Goal: Contribute content

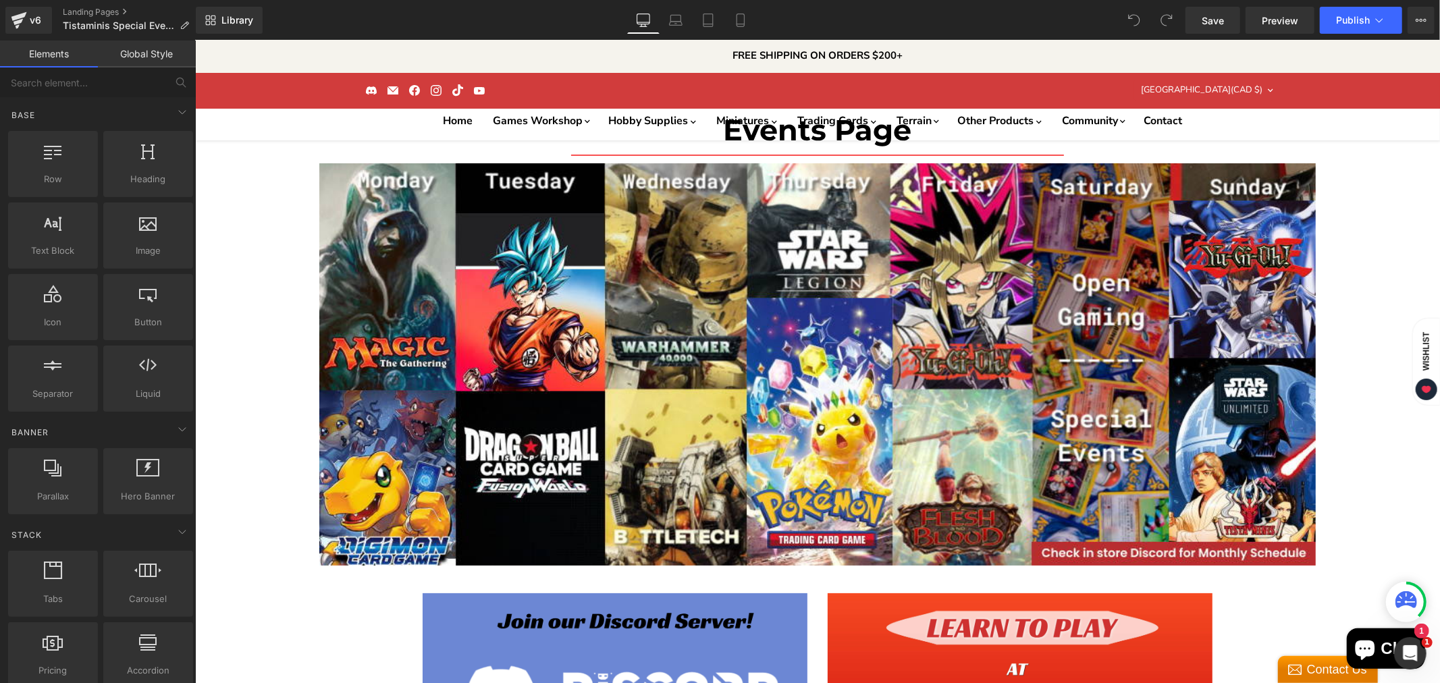
scroll to position [450, 0]
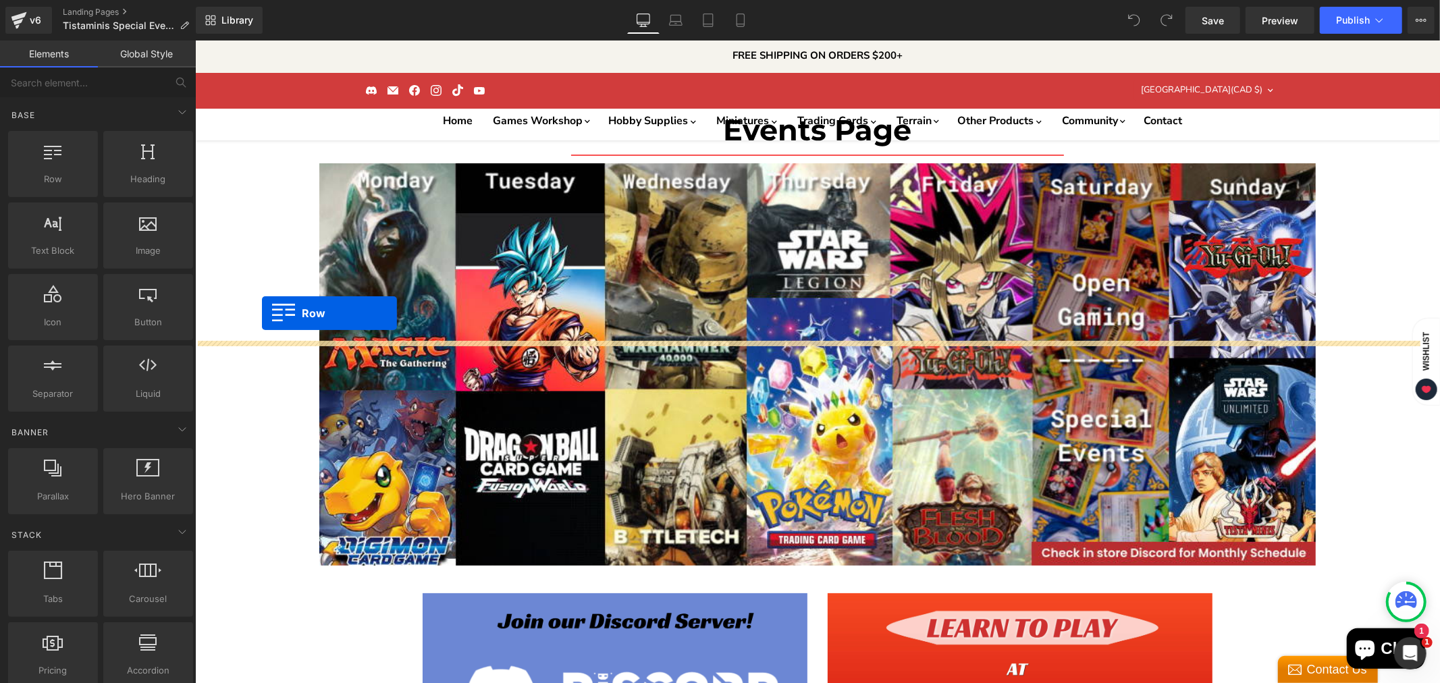
drag, startPoint x: 253, startPoint y: 216, endPoint x: 261, endPoint y: 313, distance: 96.9
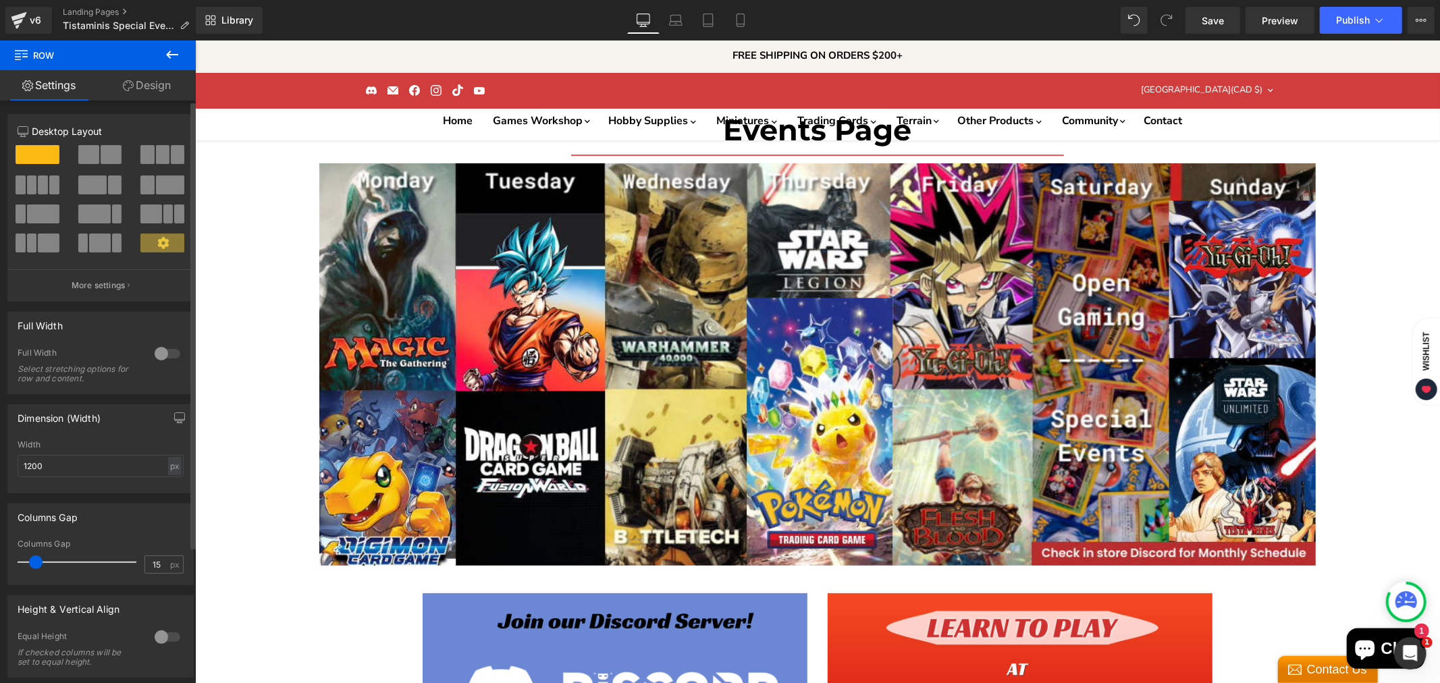
click at [97, 147] on button at bounding box center [100, 154] width 45 height 19
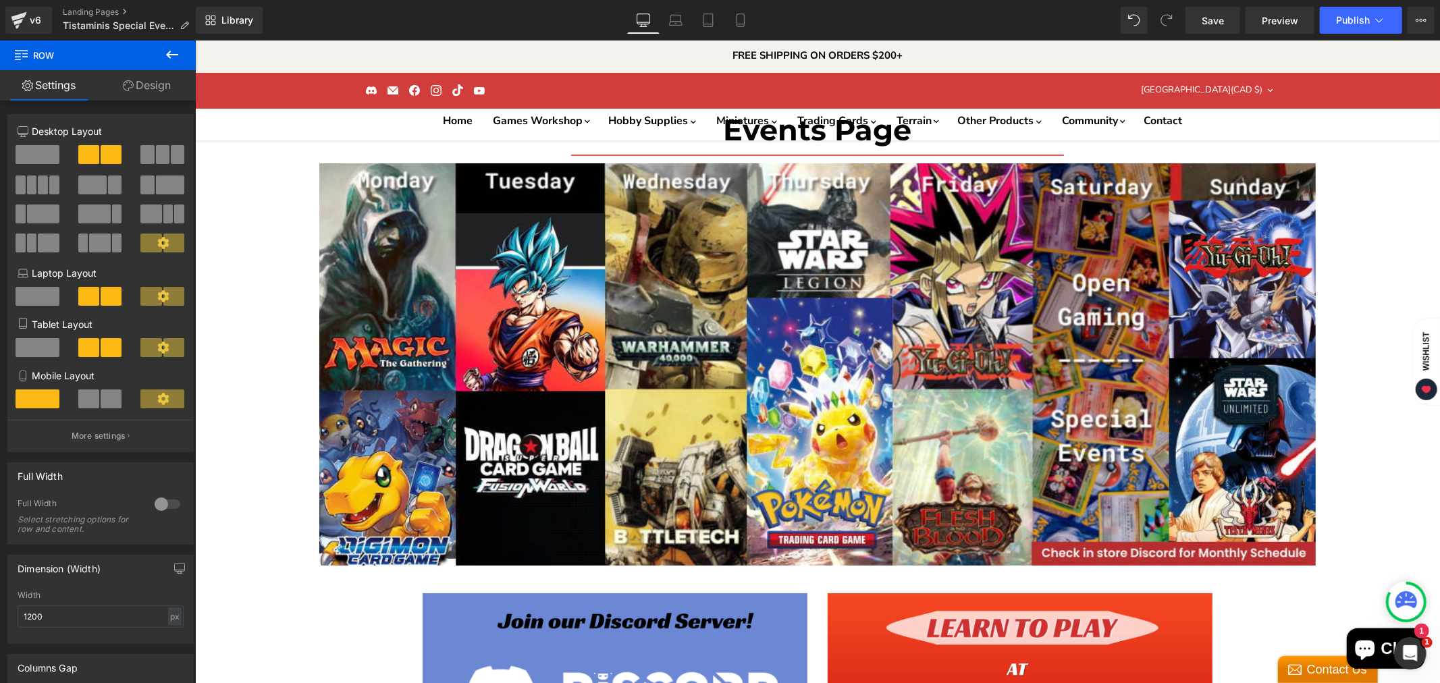
drag, startPoint x: 291, startPoint y: 187, endPoint x: 274, endPoint y: 259, distance: 73.5
click at [173, 49] on icon at bounding box center [172, 55] width 16 height 16
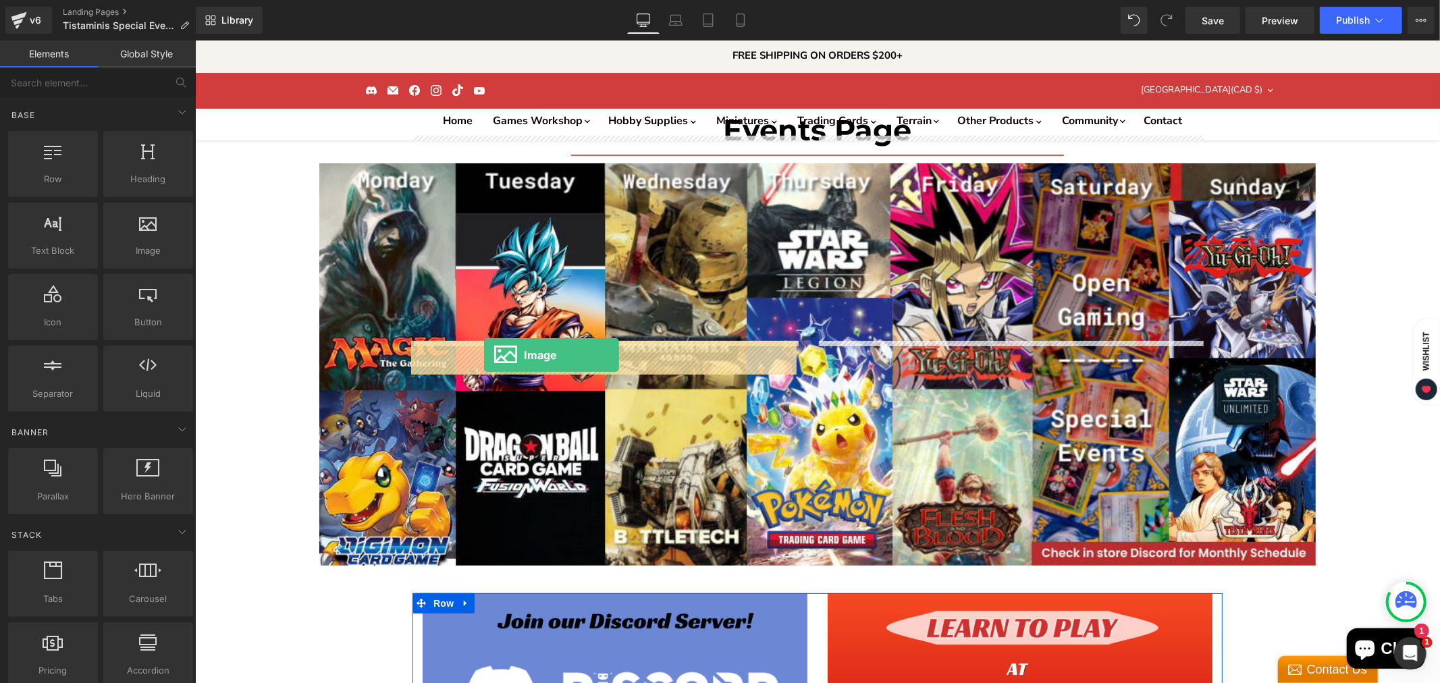
drag, startPoint x: 321, startPoint y: 282, endPoint x: 483, endPoint y: 354, distance: 177.7
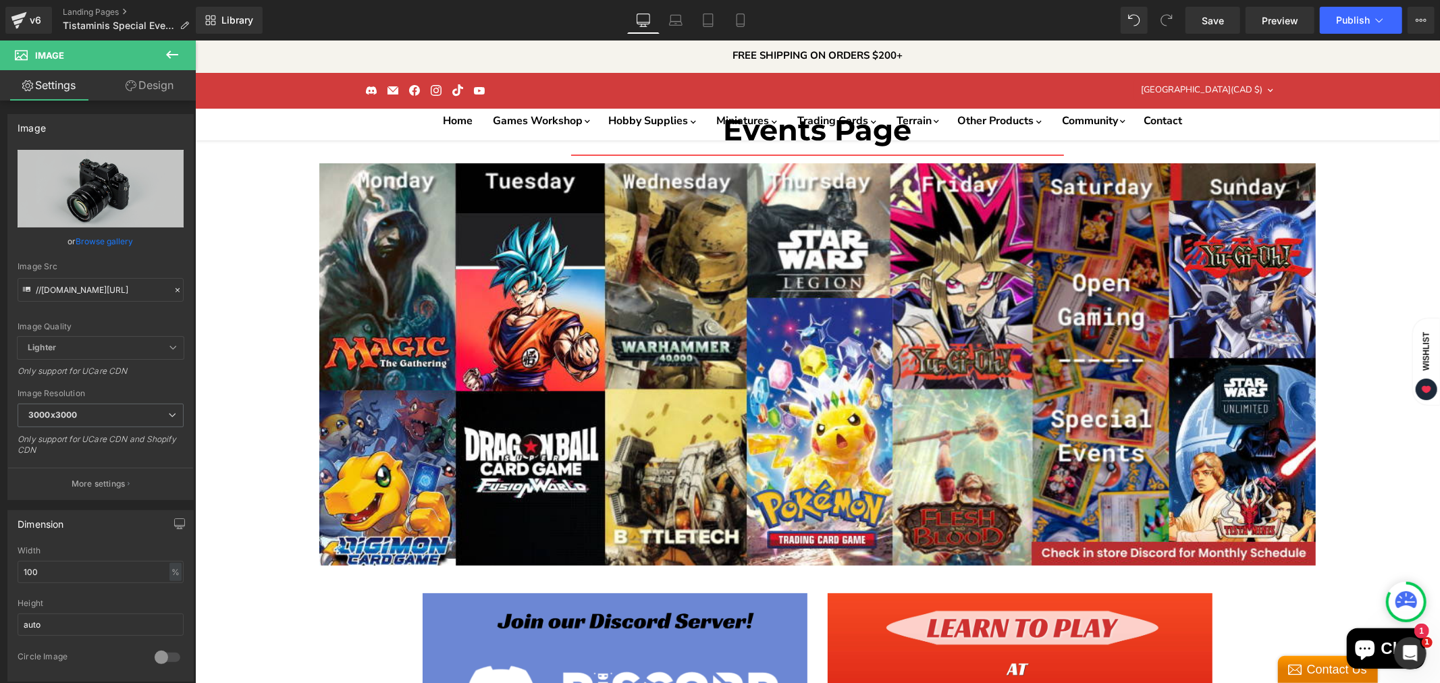
click at [173, 44] on button at bounding box center [172, 56] width 47 height 30
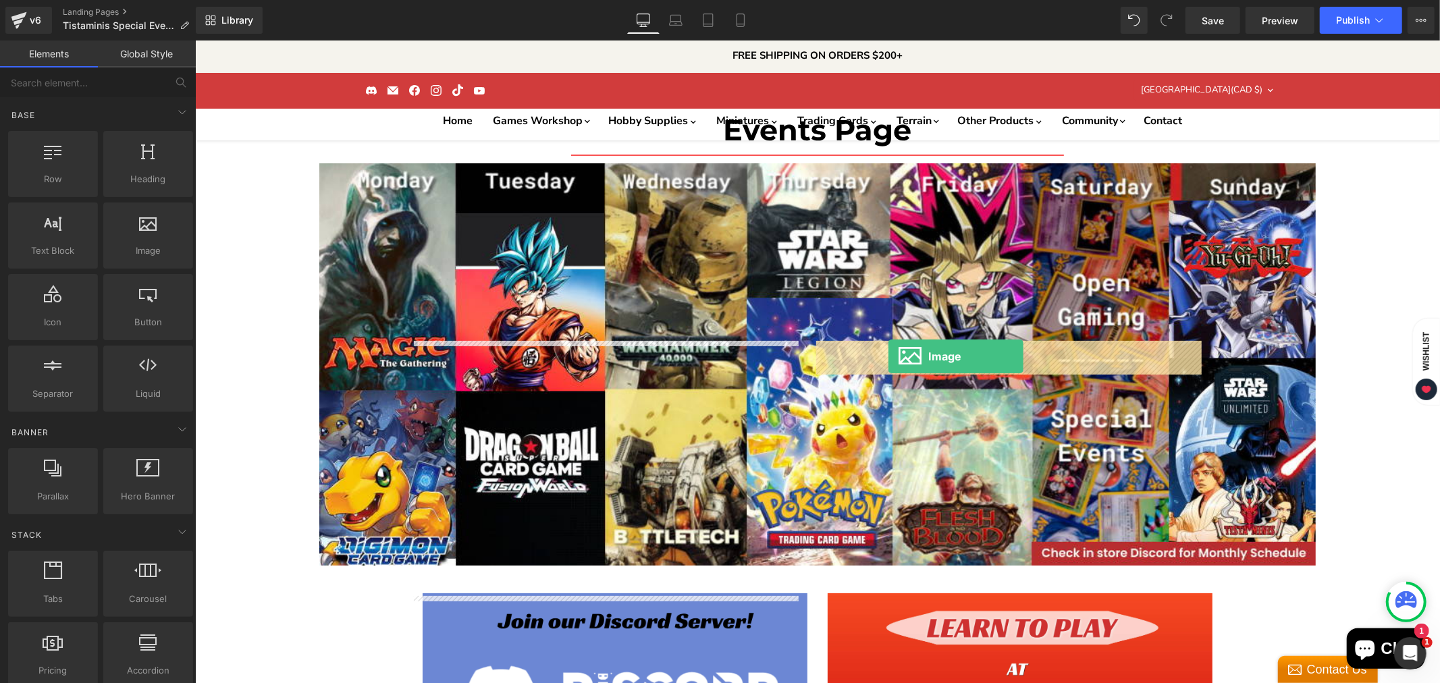
drag, startPoint x: 347, startPoint y: 281, endPoint x: 888, endPoint y: 356, distance: 545.9
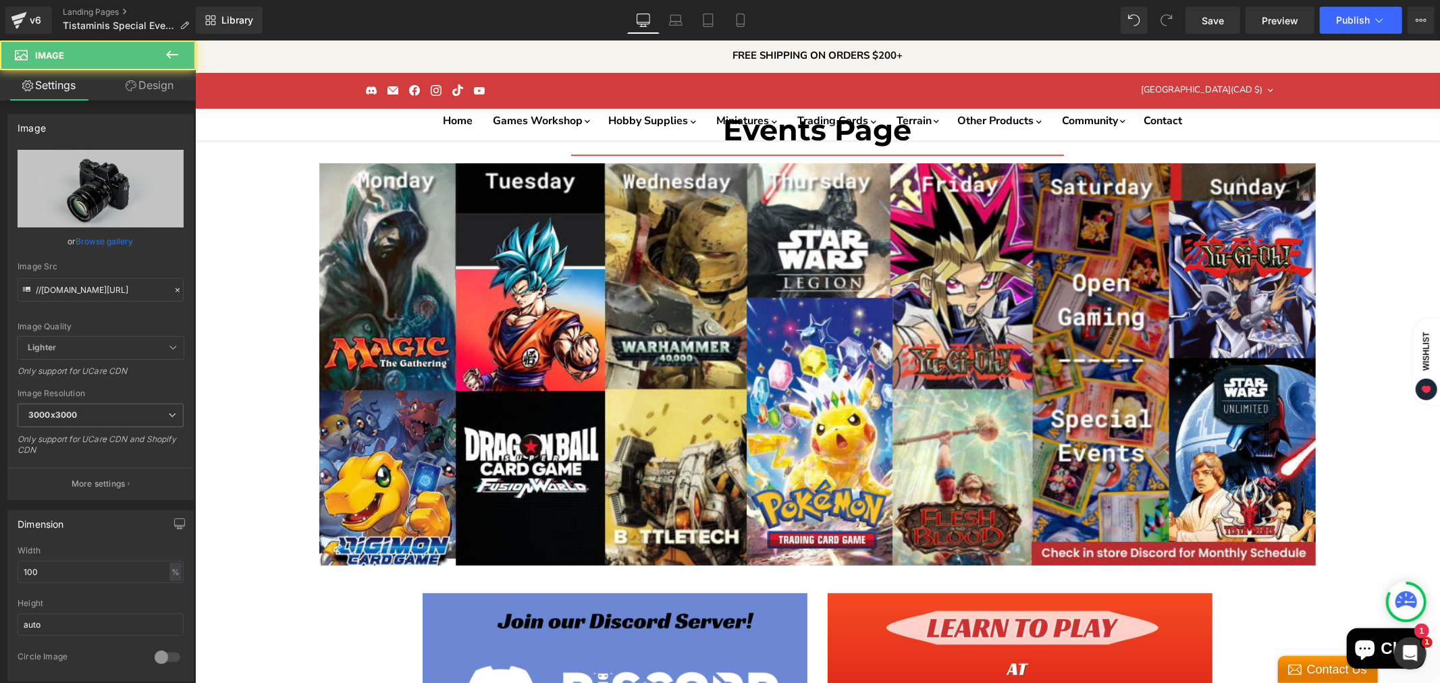
scroll to position [525, 0]
drag, startPoint x: 179, startPoint y: 51, endPoint x: 173, endPoint y: 55, distance: 7.2
click at [176, 53] on button at bounding box center [172, 56] width 47 height 30
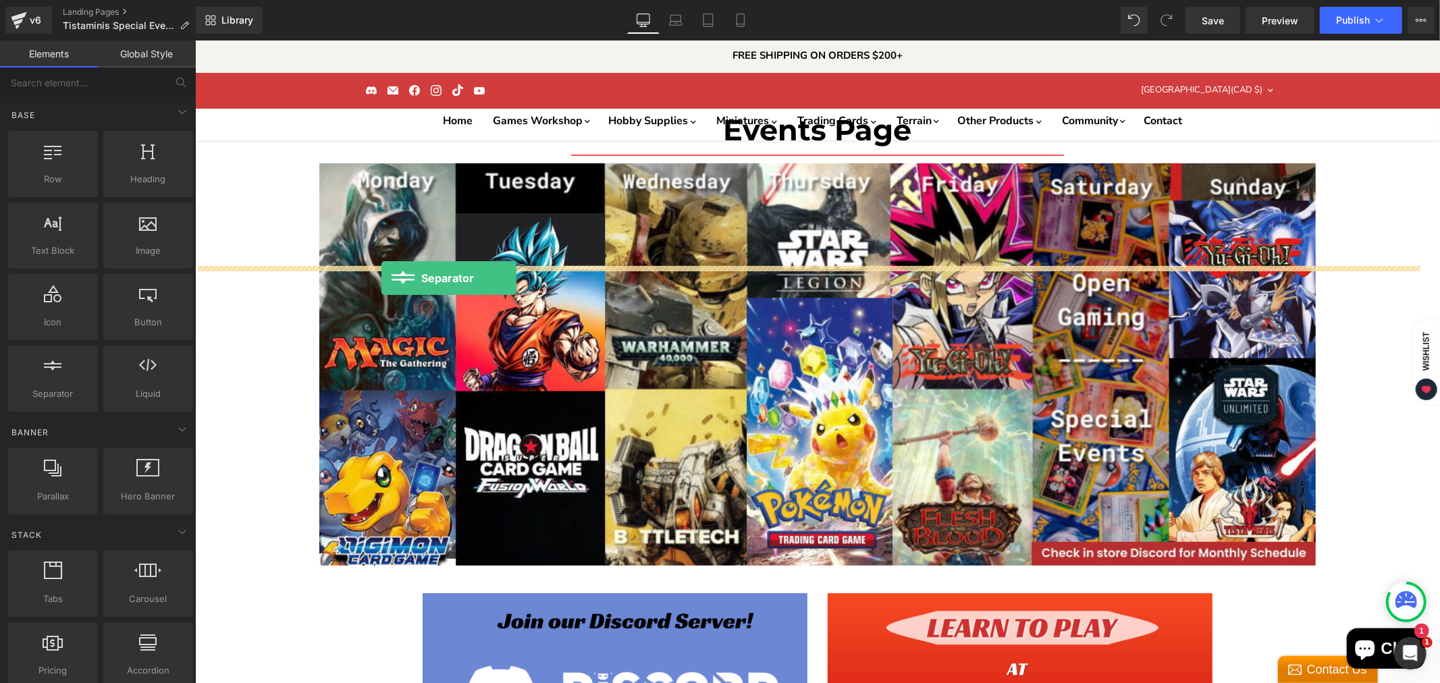
drag, startPoint x: 257, startPoint y: 423, endPoint x: 381, endPoint y: 277, distance: 191.0
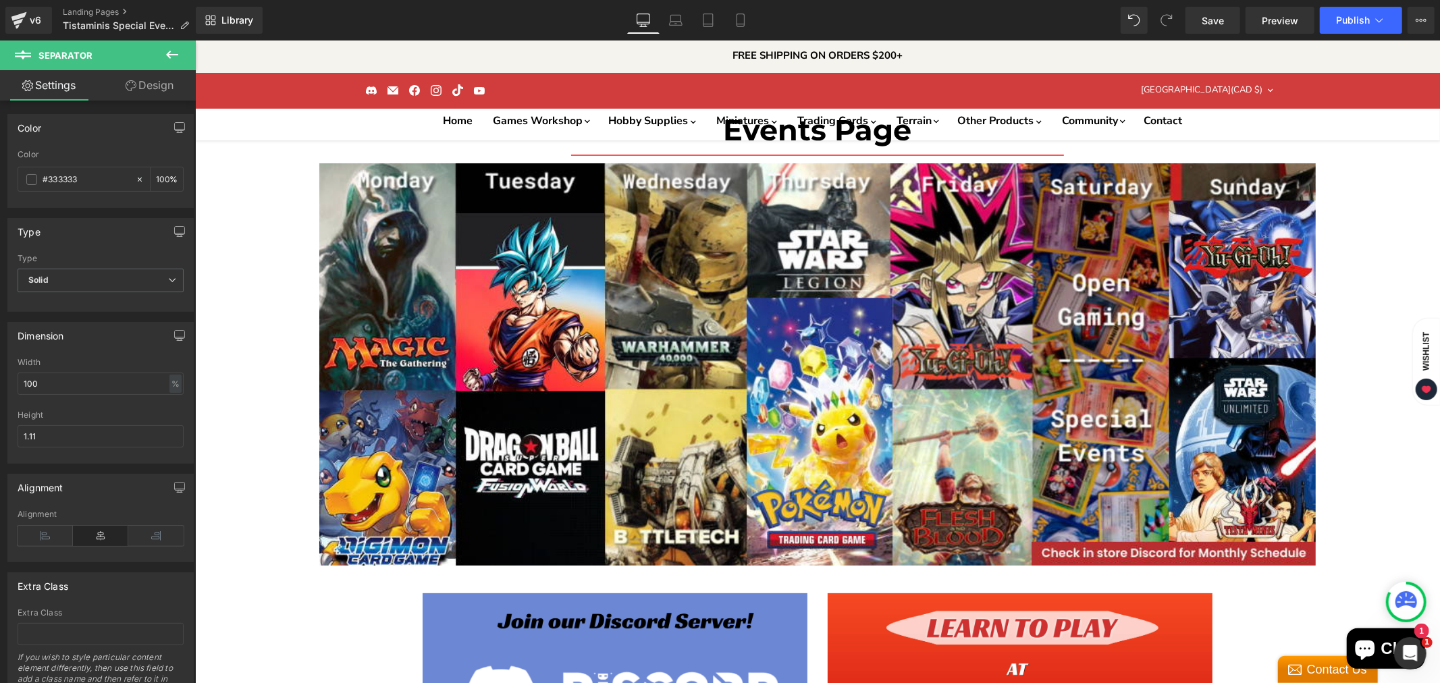
scroll to position [599, 0]
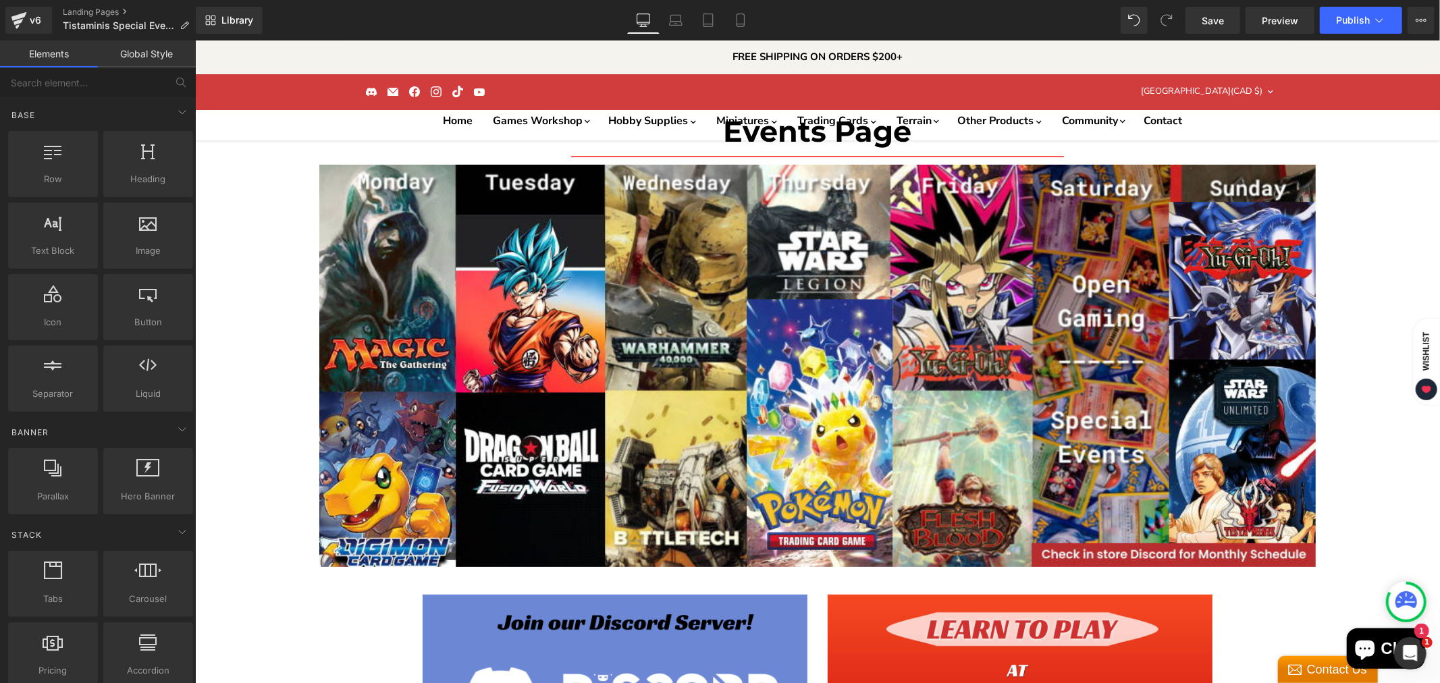
scroll to position [525, 0]
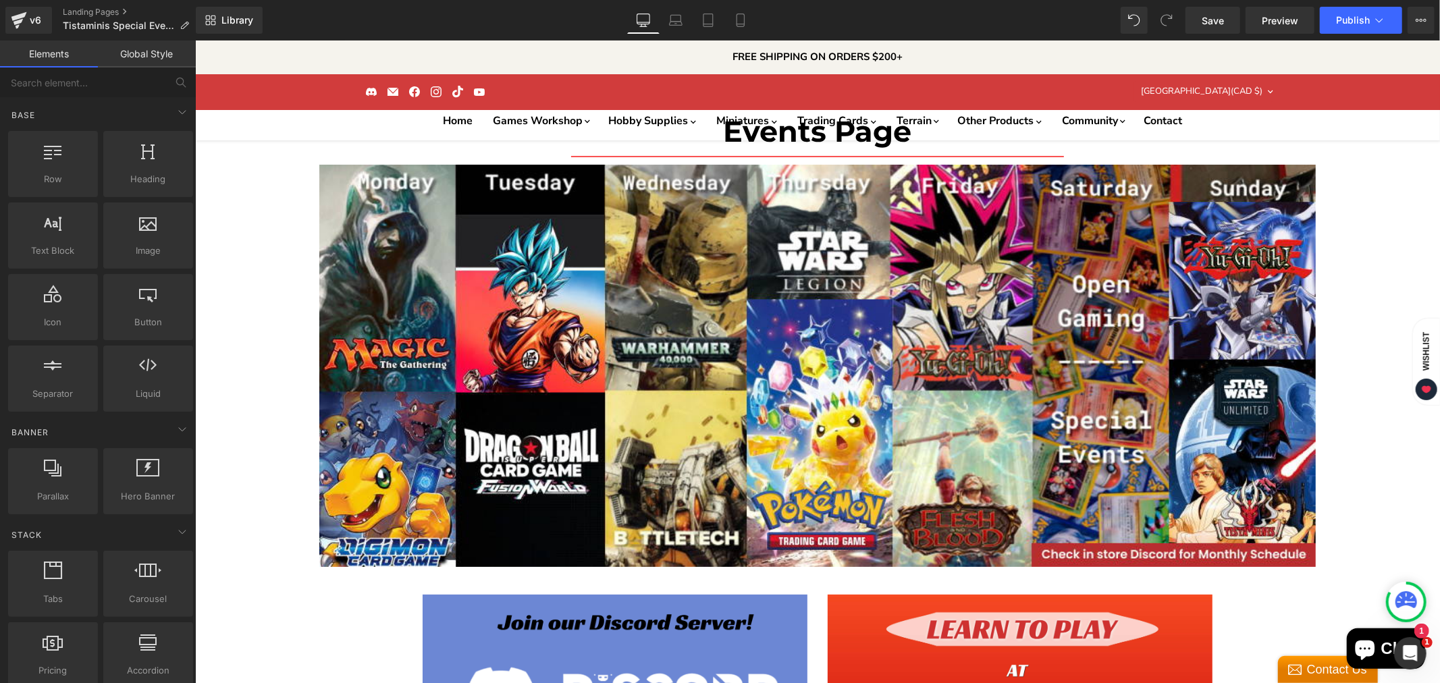
scroll to position [1, 0]
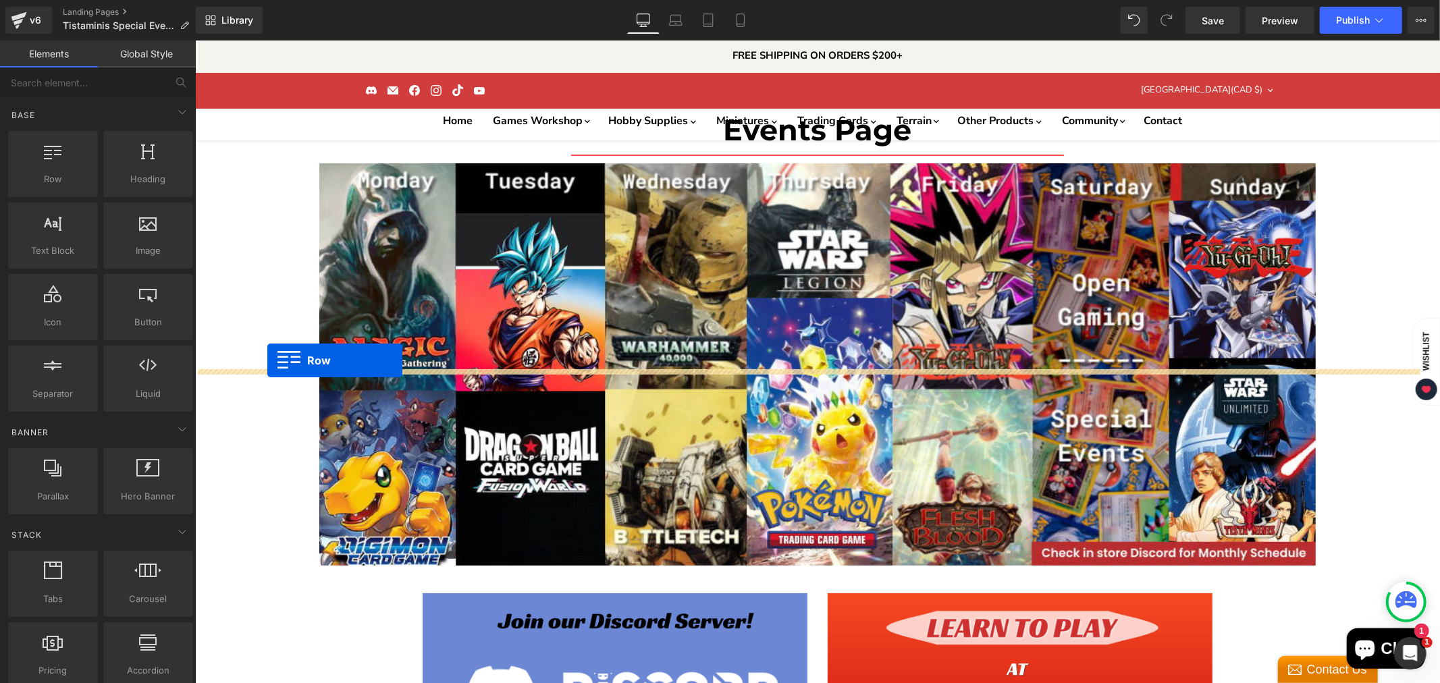
drag, startPoint x: 259, startPoint y: 218, endPoint x: 267, endPoint y: 360, distance: 142.0
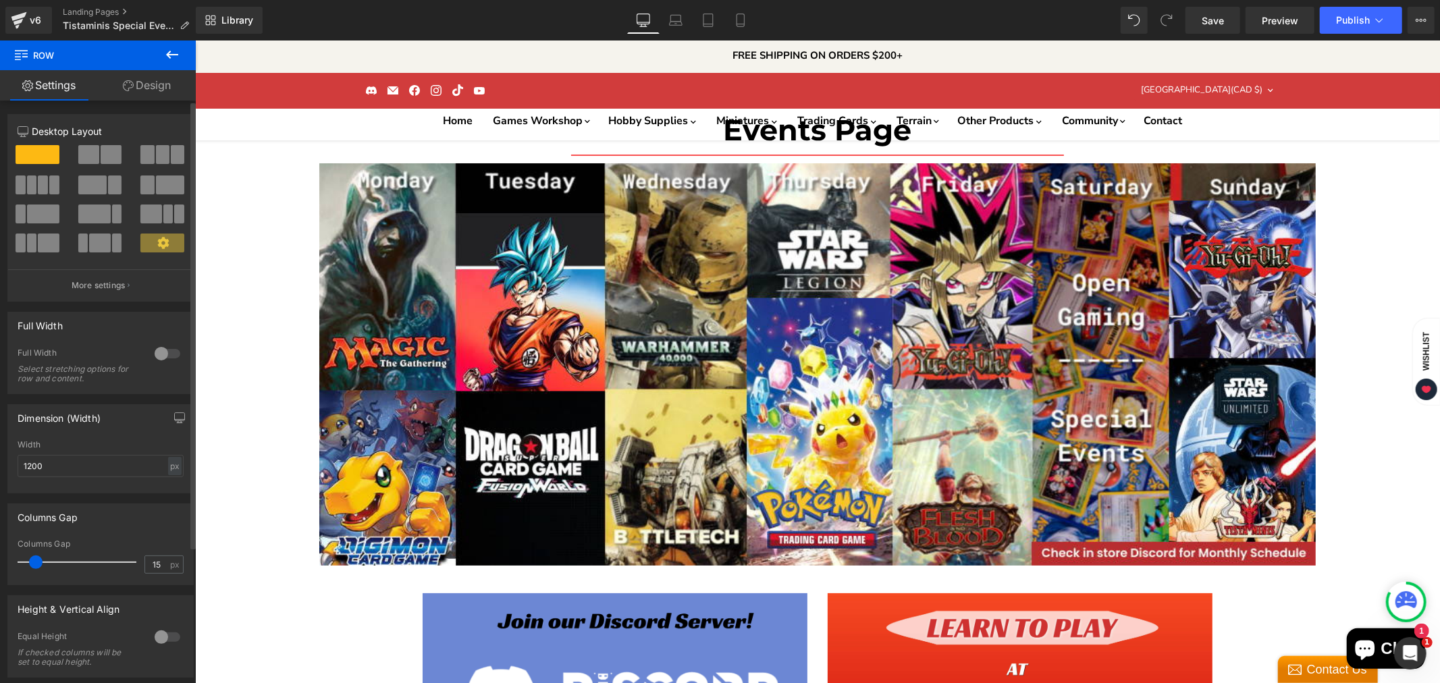
click at [101, 157] on span at bounding box center [111, 154] width 21 height 19
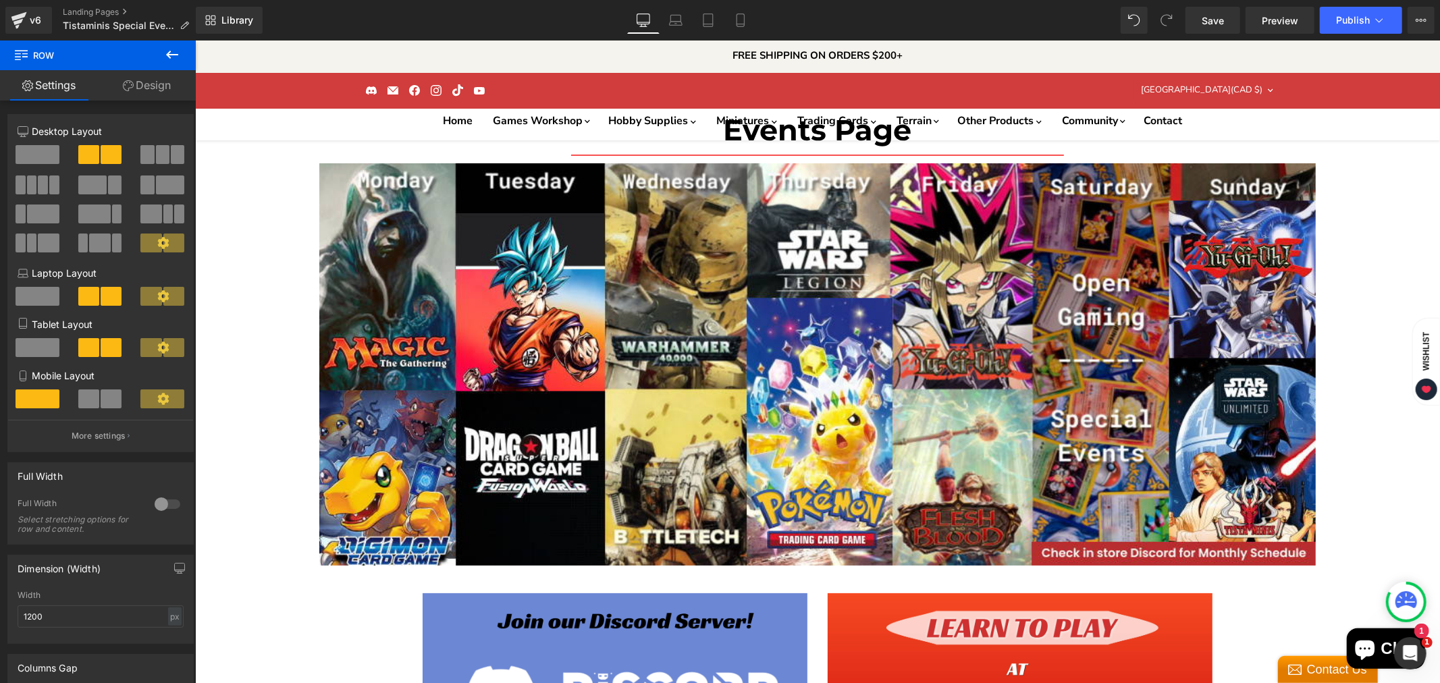
click at [167, 54] on icon at bounding box center [172, 55] width 12 height 8
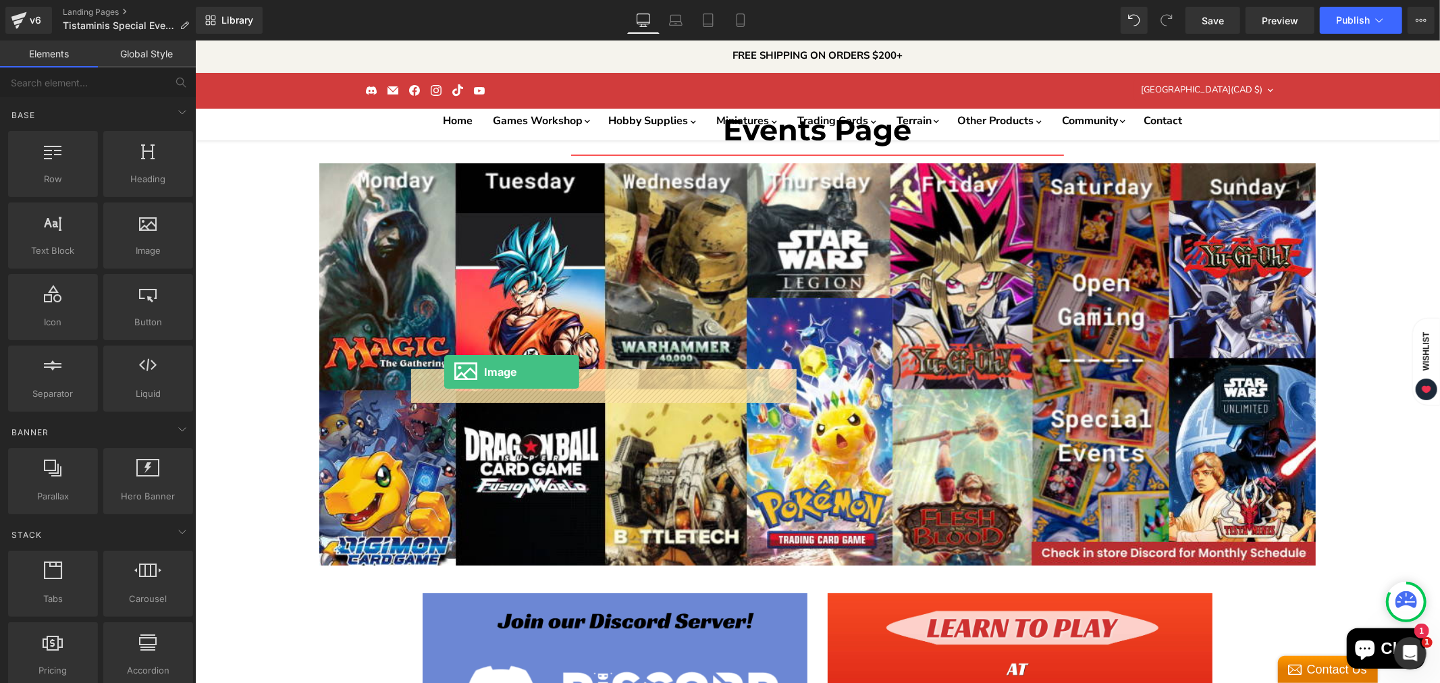
drag, startPoint x: 332, startPoint y: 269, endPoint x: 444, endPoint y: 371, distance: 151.0
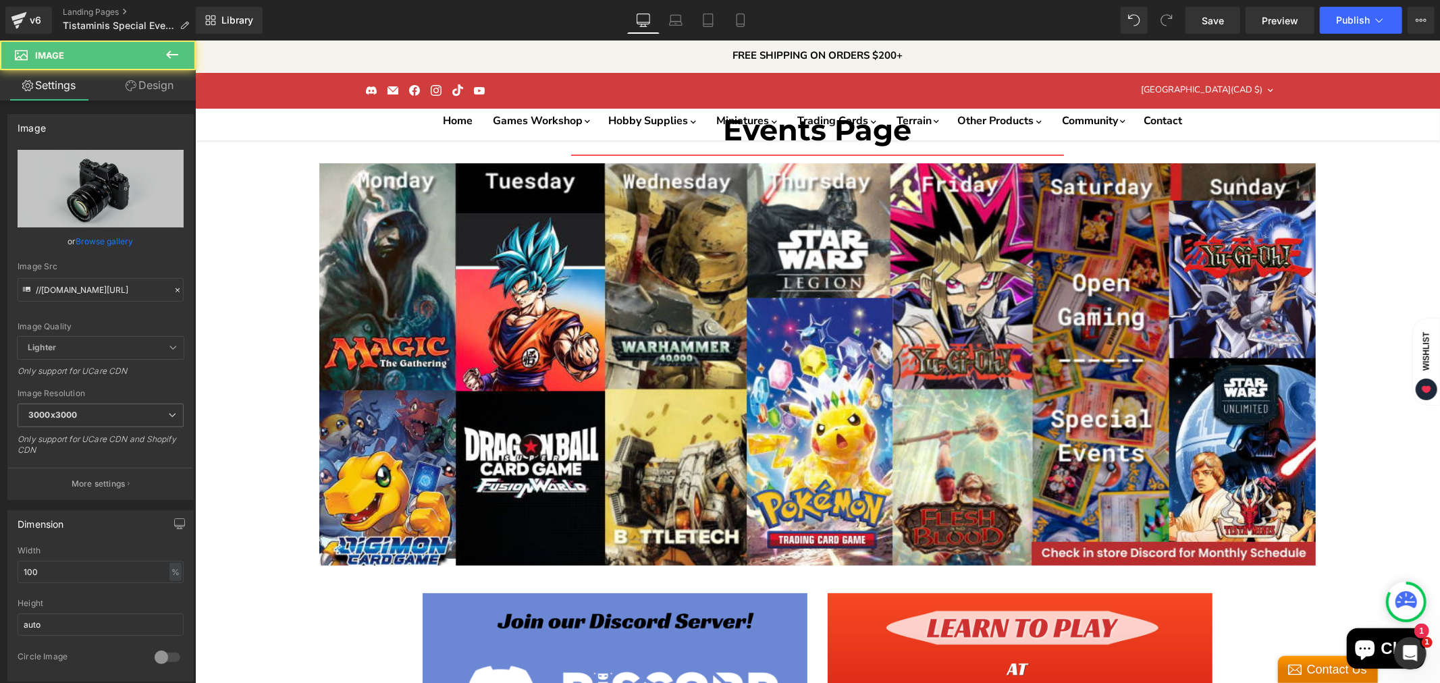
click at [174, 51] on icon at bounding box center [172, 55] width 16 height 16
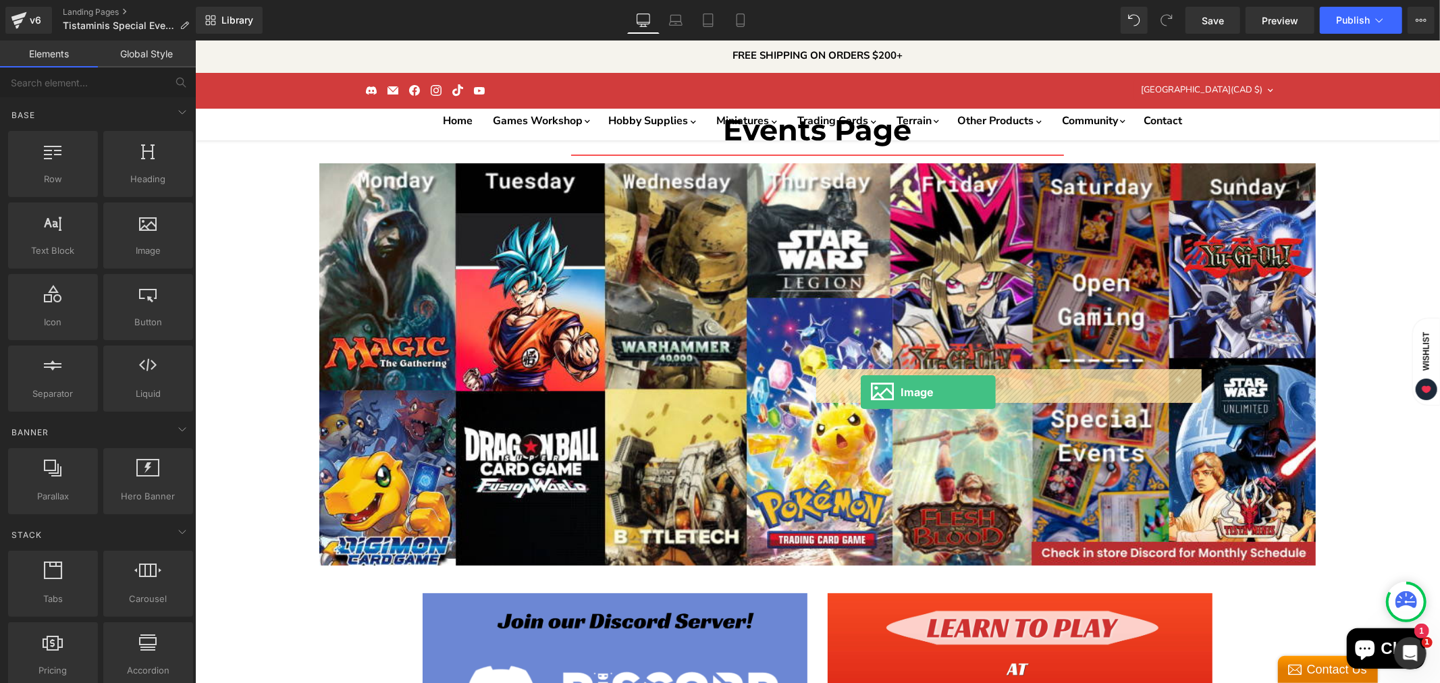
drag, startPoint x: 354, startPoint y: 278, endPoint x: 860, endPoint y: 392, distance: 518.2
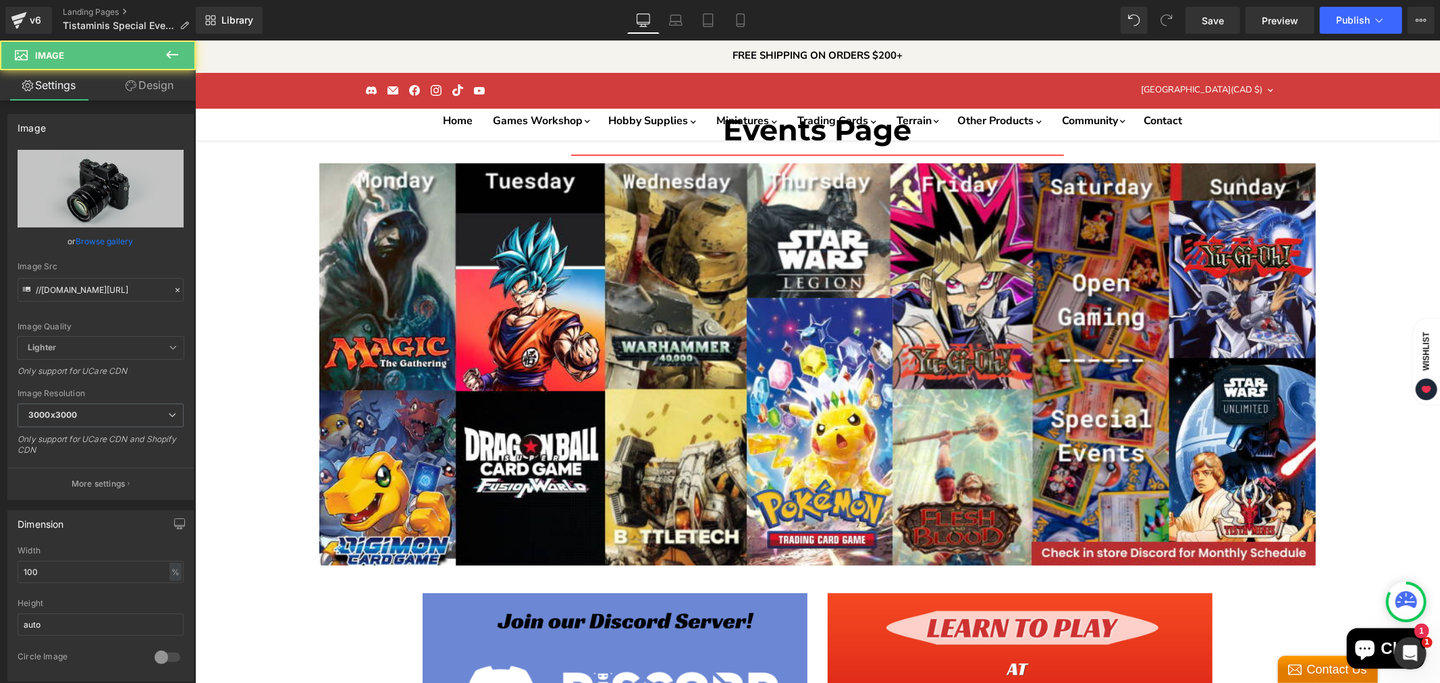
scroll to position [2925, 0]
click at [176, 54] on icon at bounding box center [172, 55] width 12 height 8
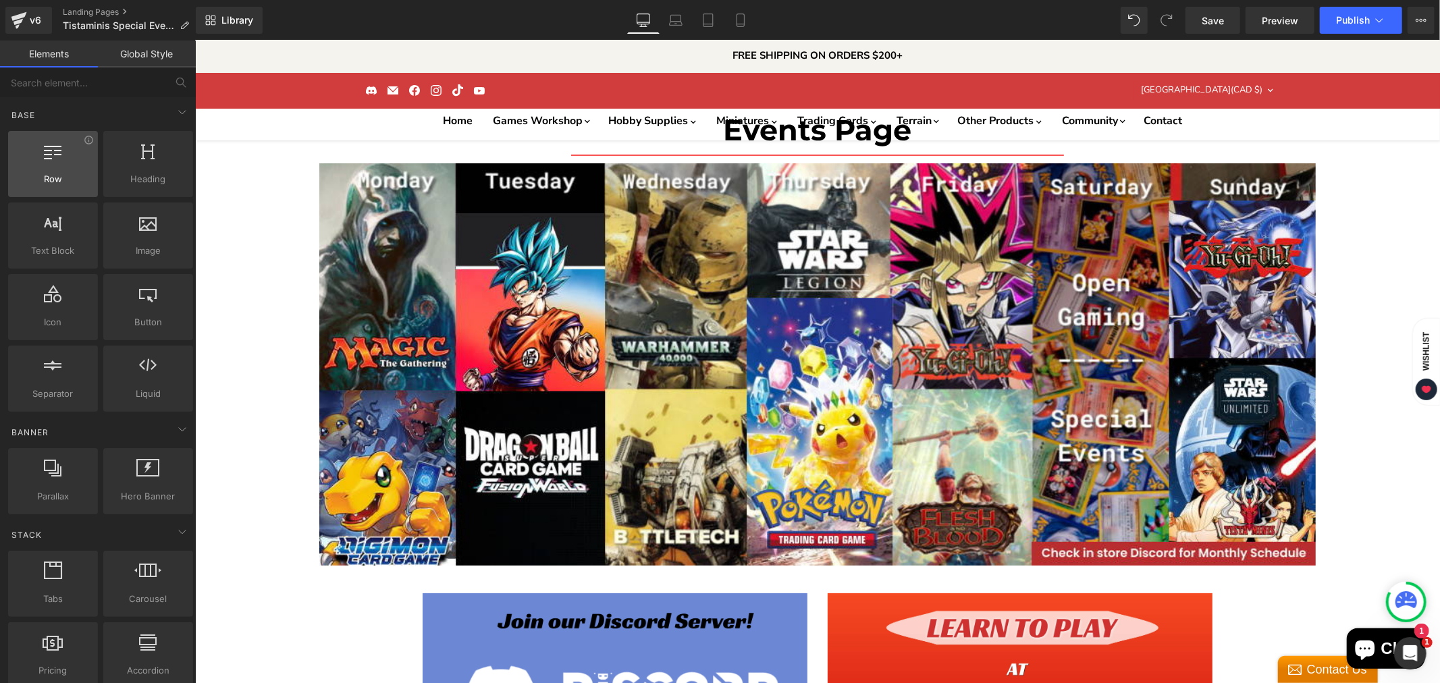
click at [61, 165] on div at bounding box center [53, 157] width 82 height 30
click at [28, 169] on div at bounding box center [53, 157] width 82 height 30
click at [62, 381] on div at bounding box center [53, 371] width 82 height 30
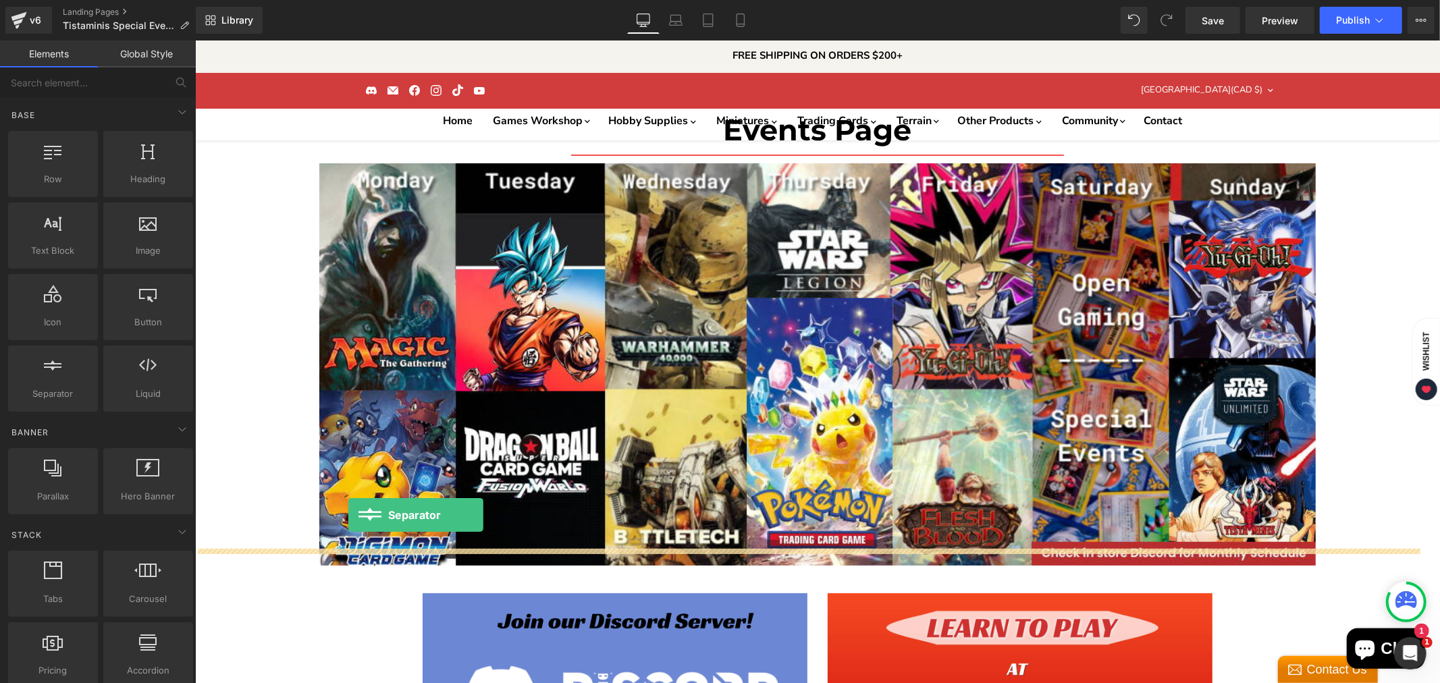
drag, startPoint x: 242, startPoint y: 420, endPoint x: 348, endPoint y: 514, distance: 142.0
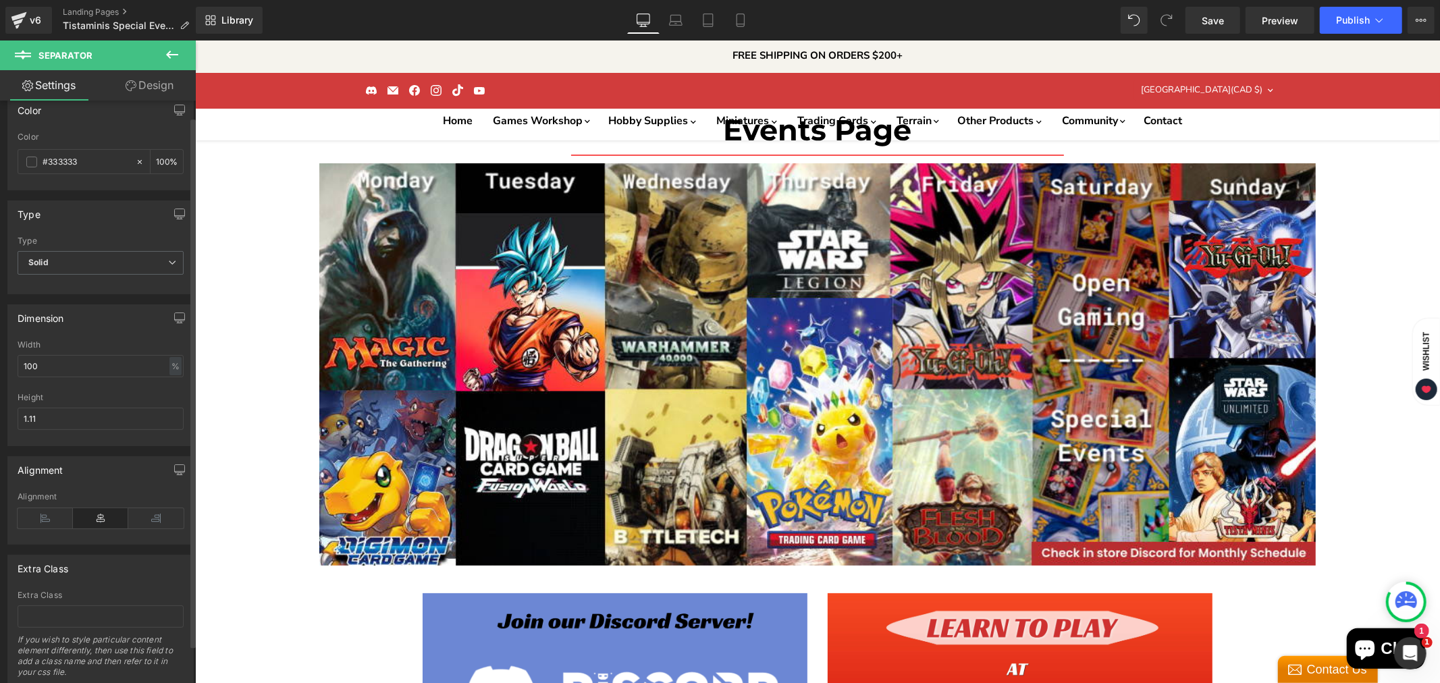
scroll to position [0, 0]
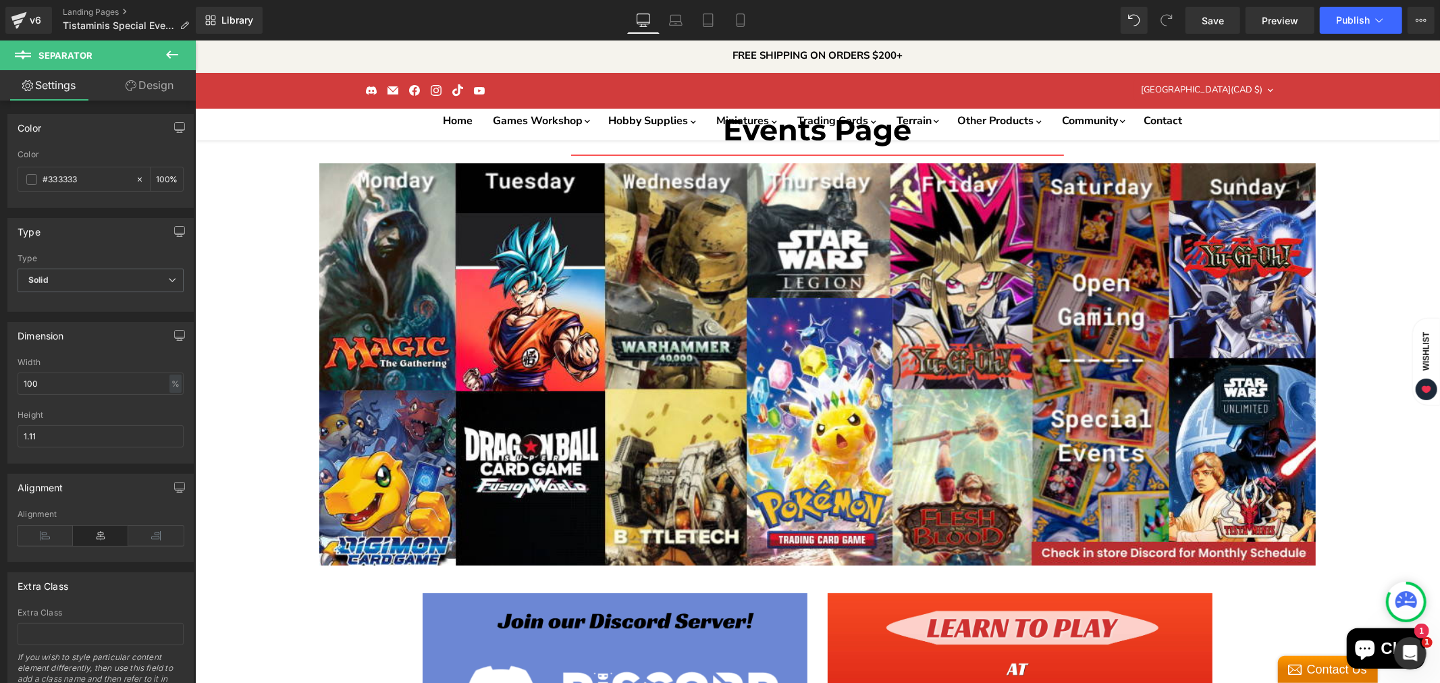
click at [174, 53] on icon at bounding box center [172, 55] width 16 height 16
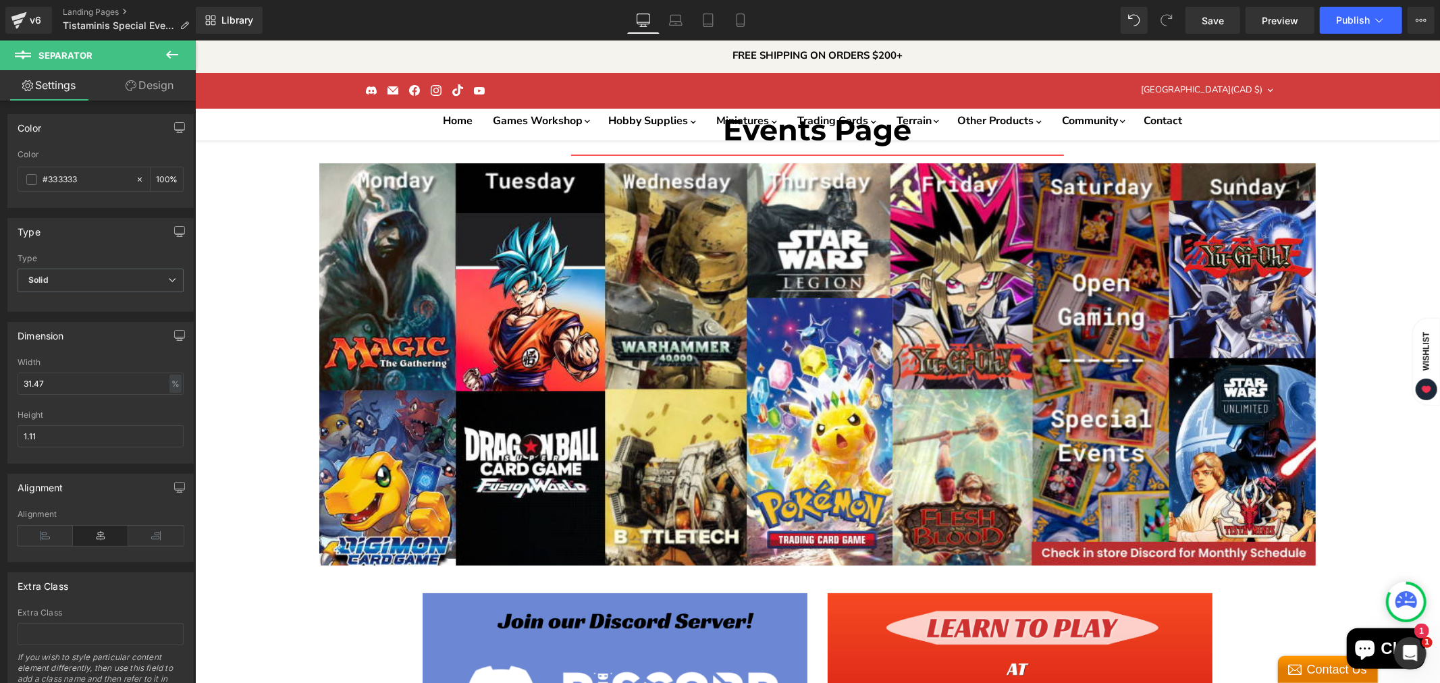
drag, startPoint x: 574, startPoint y: 300, endPoint x: 554, endPoint y: 576, distance: 276.1
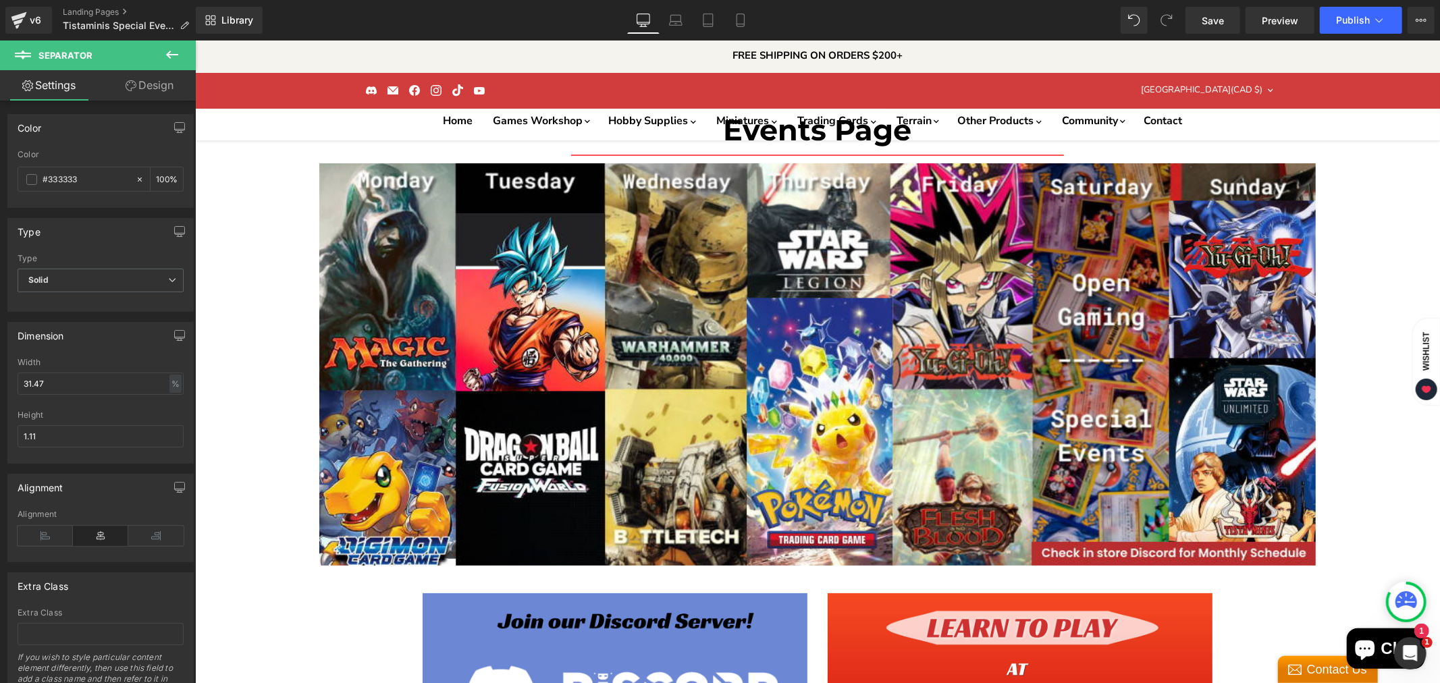
drag, startPoint x: 979, startPoint y: 299, endPoint x: 938, endPoint y: 570, distance: 274.5
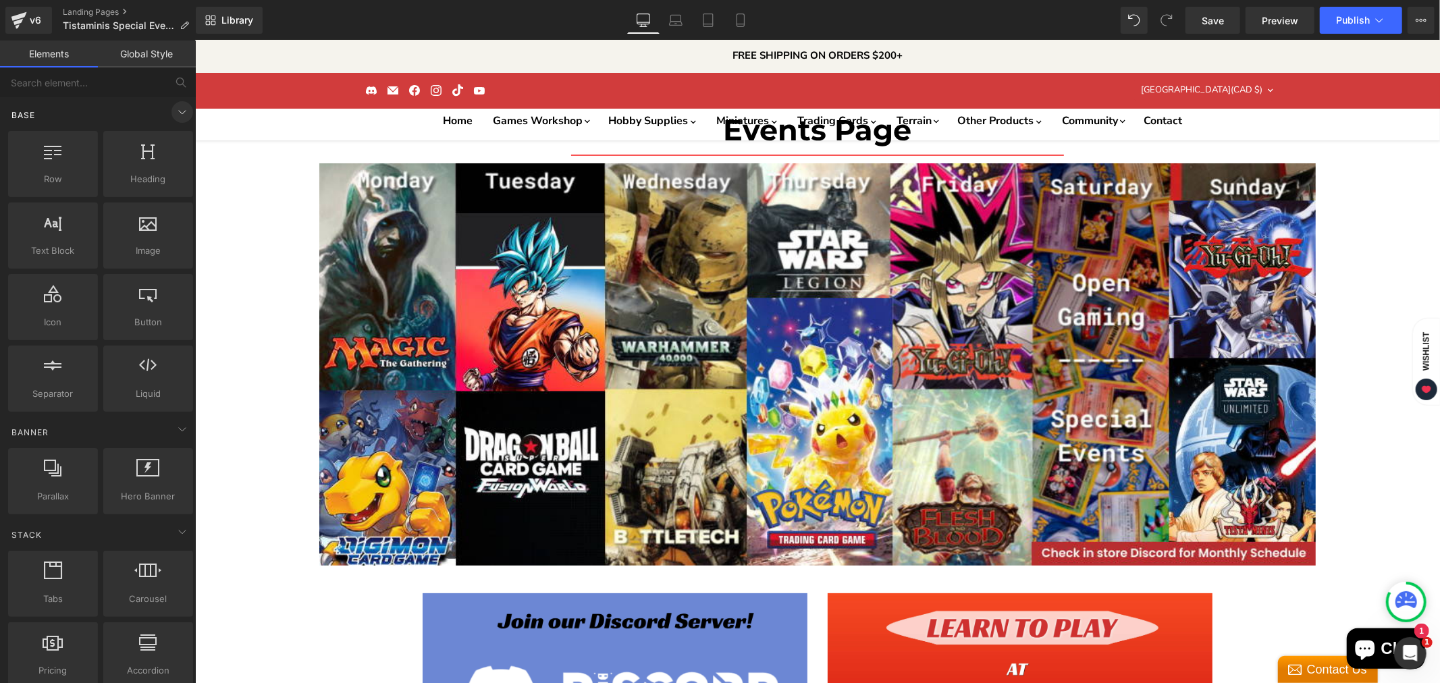
click at [180, 116] on icon at bounding box center [182, 112] width 16 height 16
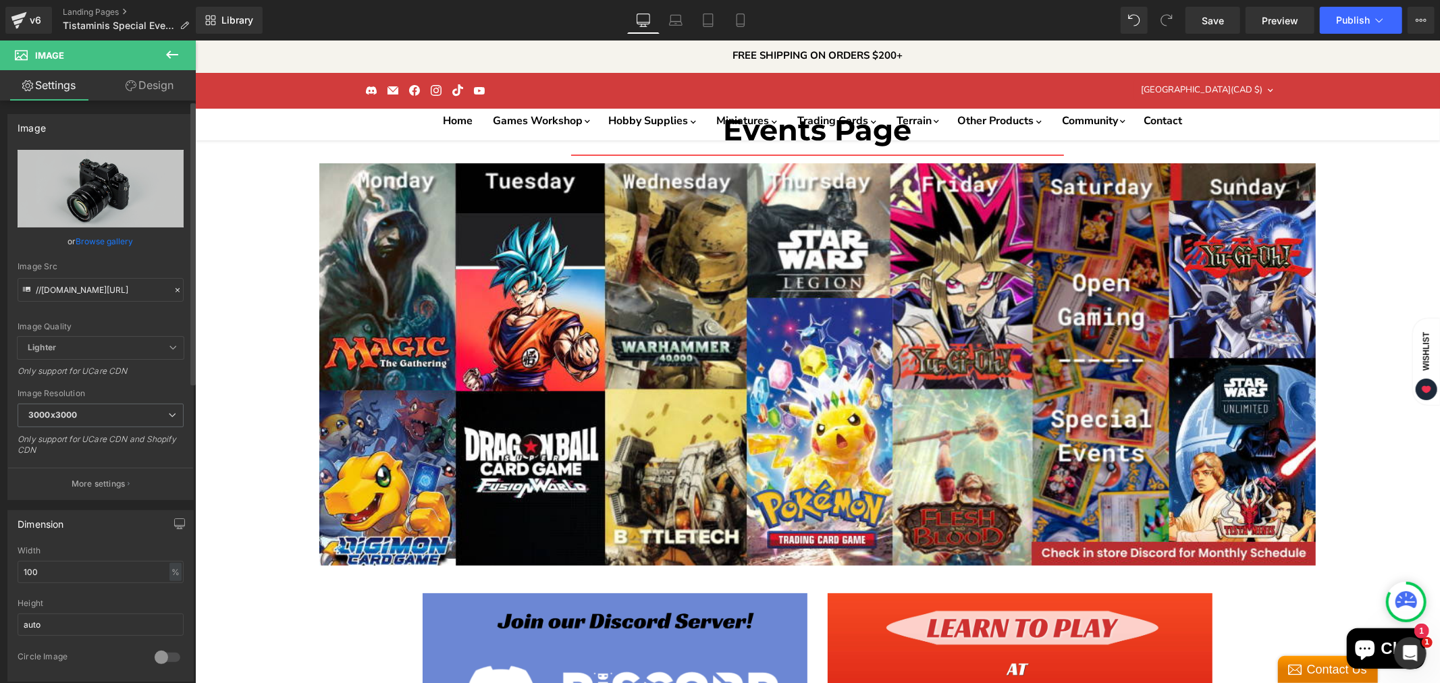
click at [98, 232] on link "Browse gallery" at bounding box center [104, 242] width 57 height 24
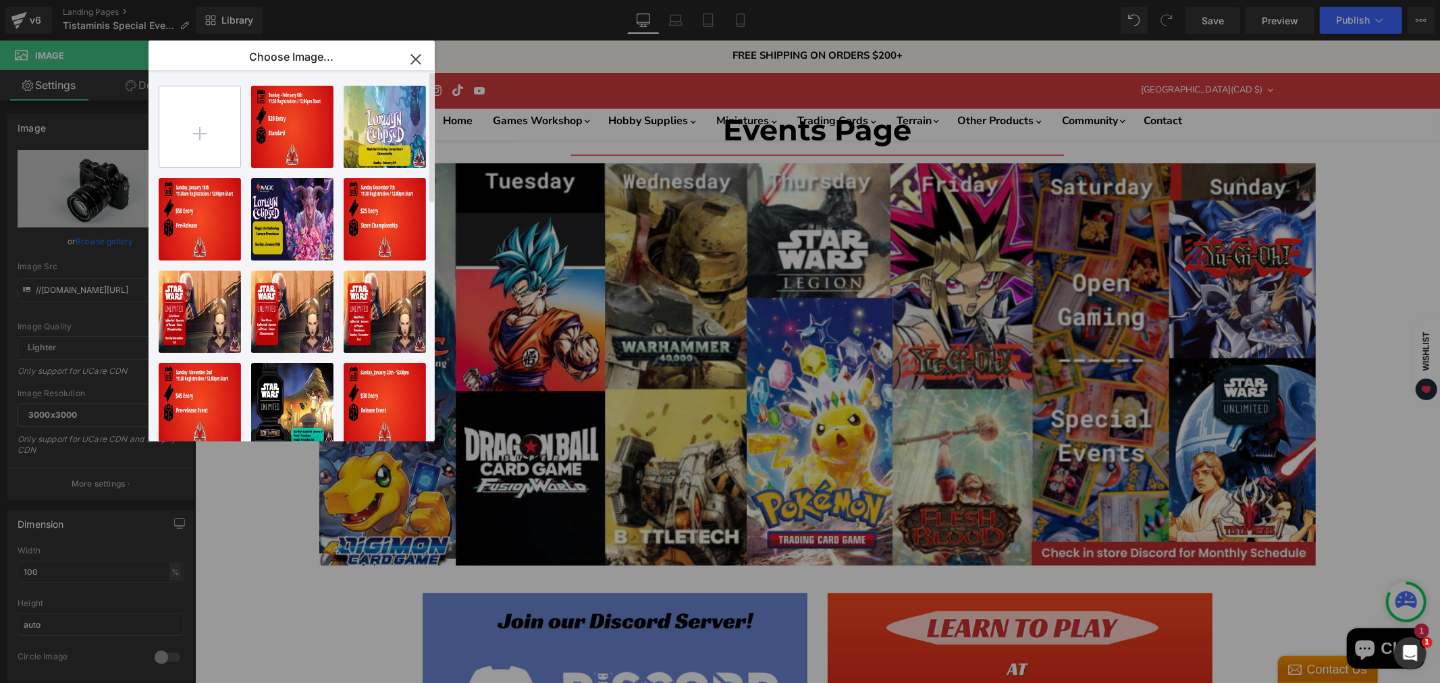
click at [196, 124] on input "file" at bounding box center [199, 126] width 81 height 81
type input "C:\fakepath\Generic Template 1-High-Quality.jpg"
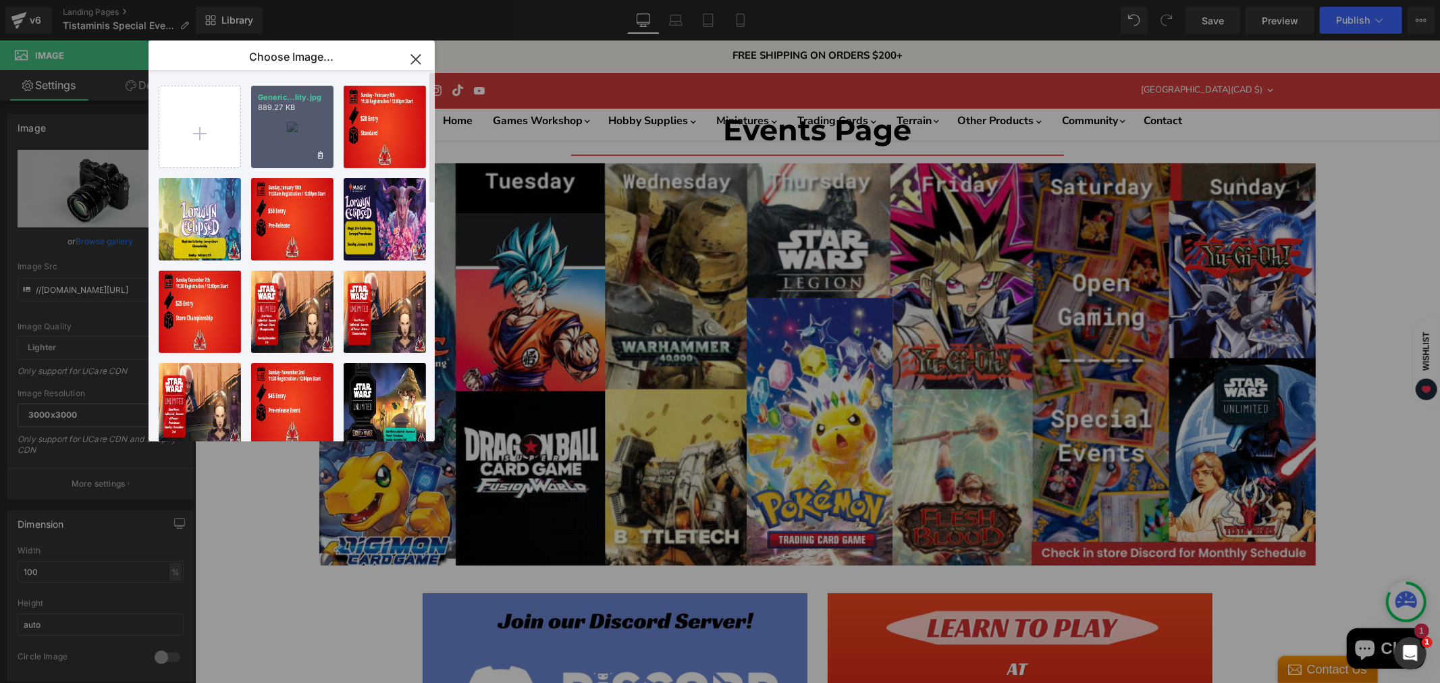
click at [290, 125] on div "Generic...lity.jpg 889.27 KB" at bounding box center [292, 127] width 82 height 82
type input "[URL][DOMAIN_NAME]"
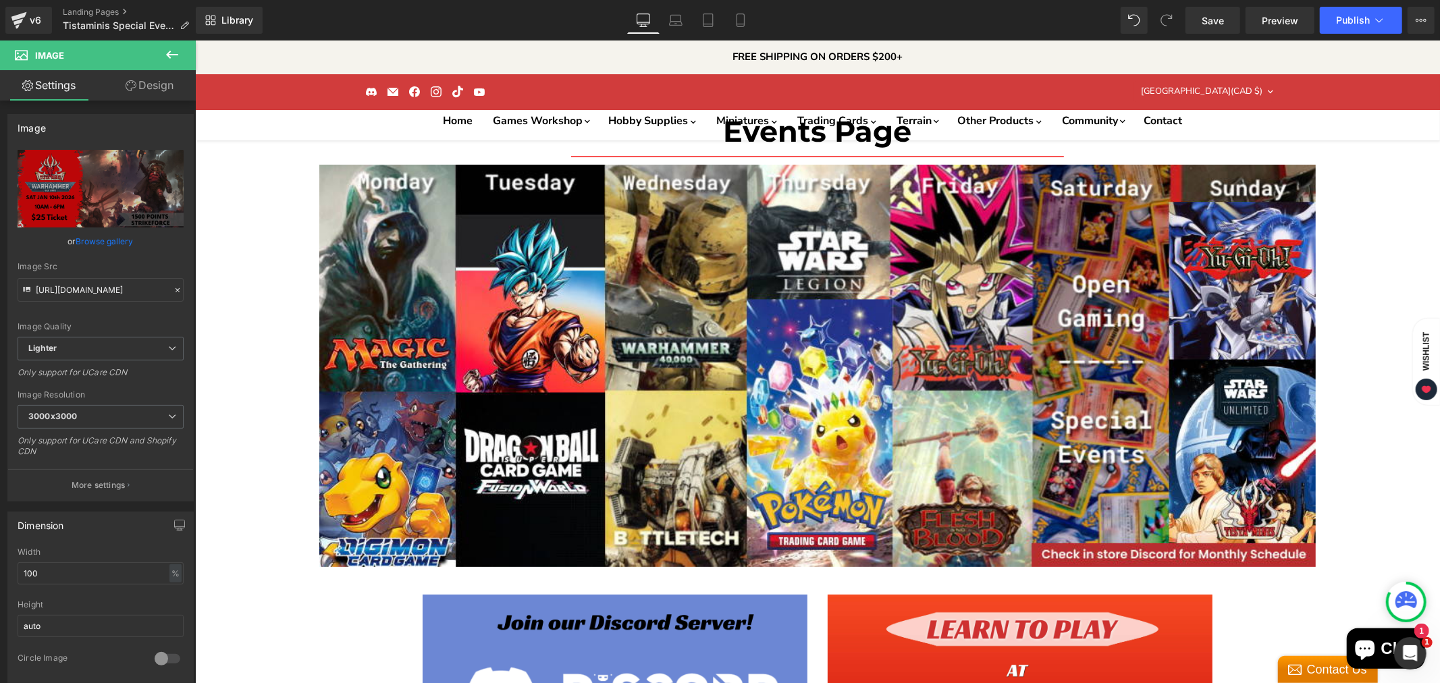
scroll to position [3000, 0]
drag, startPoint x: 915, startPoint y: 274, endPoint x: 822, endPoint y: 250, distance: 96.1
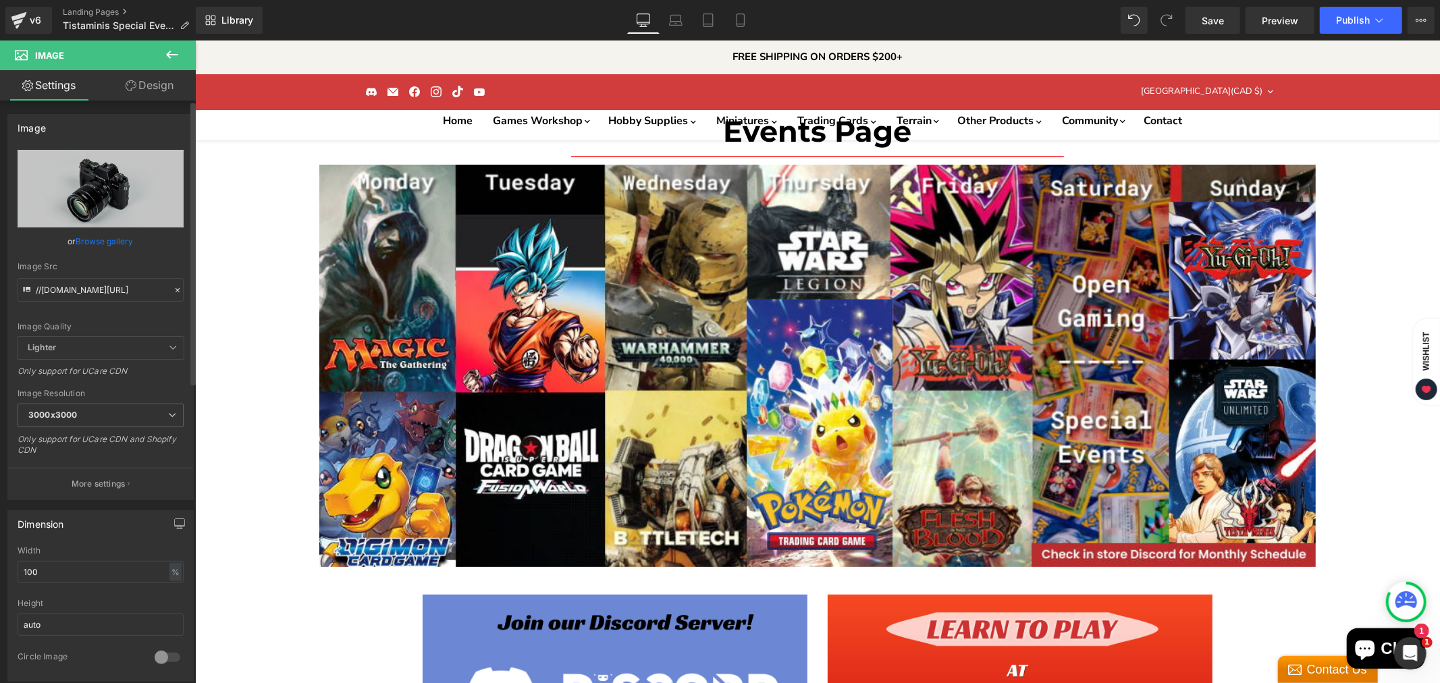
click at [109, 239] on link "Browse gallery" at bounding box center [104, 242] width 57 height 24
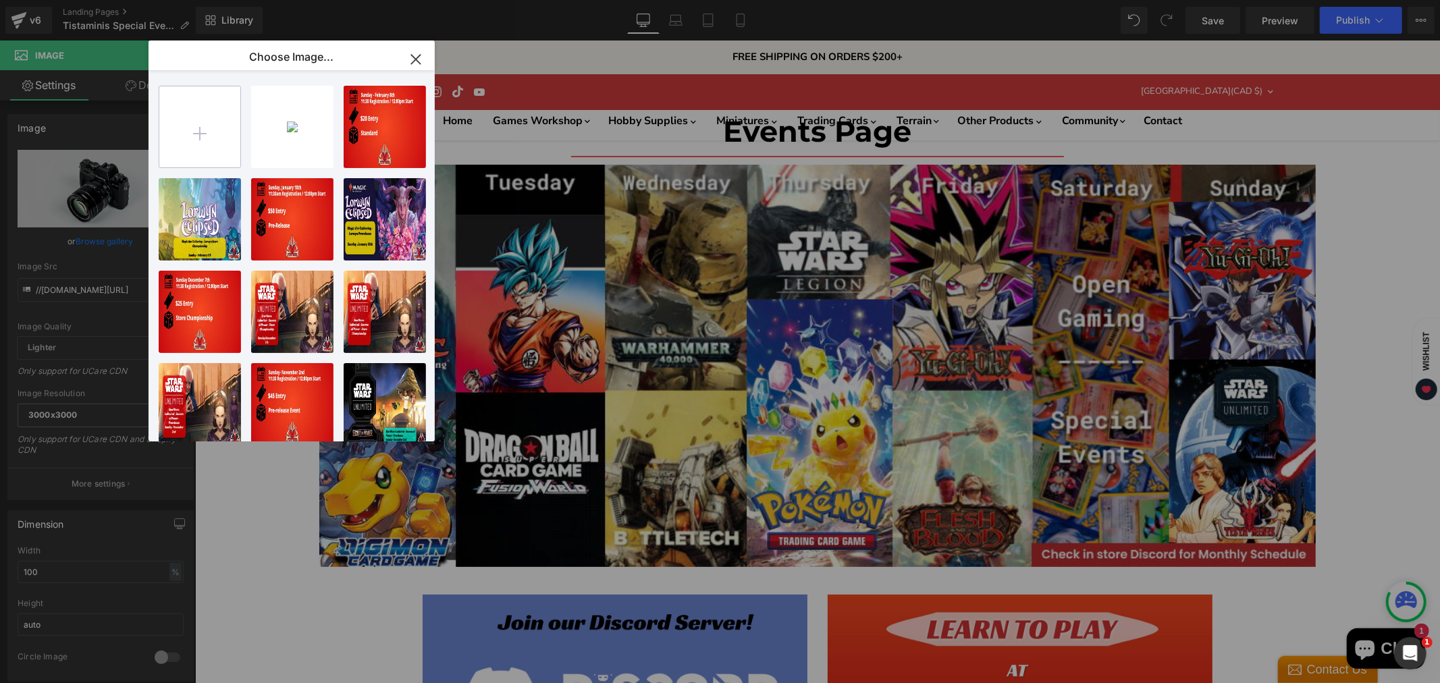
click at [213, 113] on input "file" at bounding box center [199, 126] width 81 height 81
click at [187, 120] on input "file" at bounding box center [199, 126] width 81 height 81
type input "C:\fakepath\Lorwyn Prerelease-High-Quality.jpg"
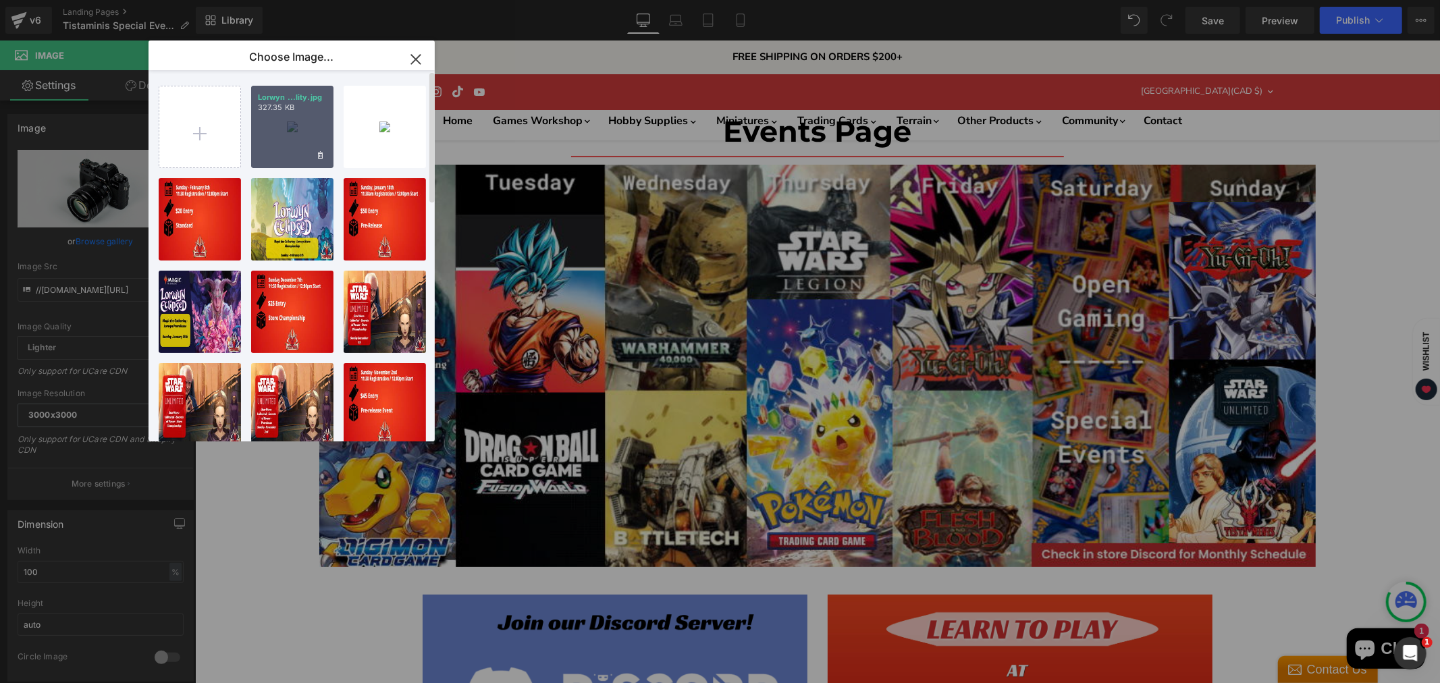
click at [313, 131] on div "Lorwyn ...lity.jpg 327.35 KB" at bounding box center [292, 127] width 82 height 82
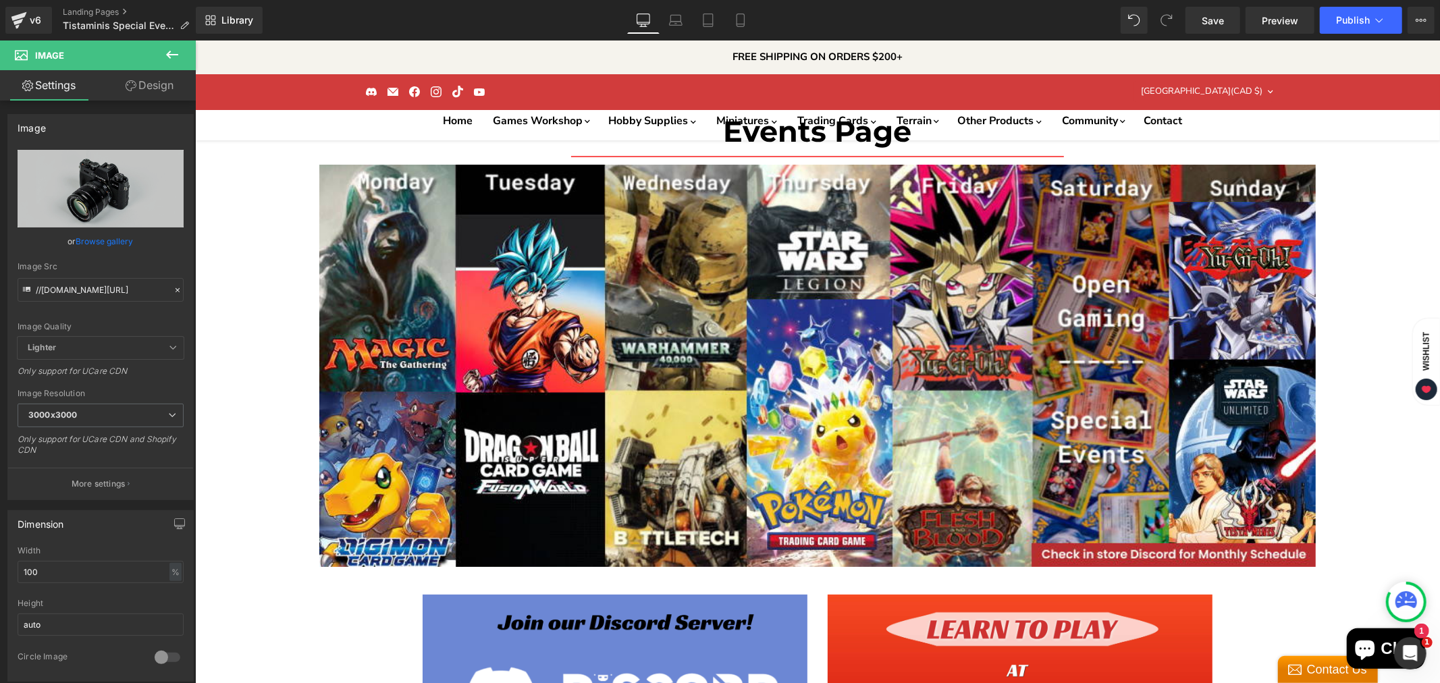
click at [124, 231] on link "Browse gallery" at bounding box center [104, 242] width 57 height 24
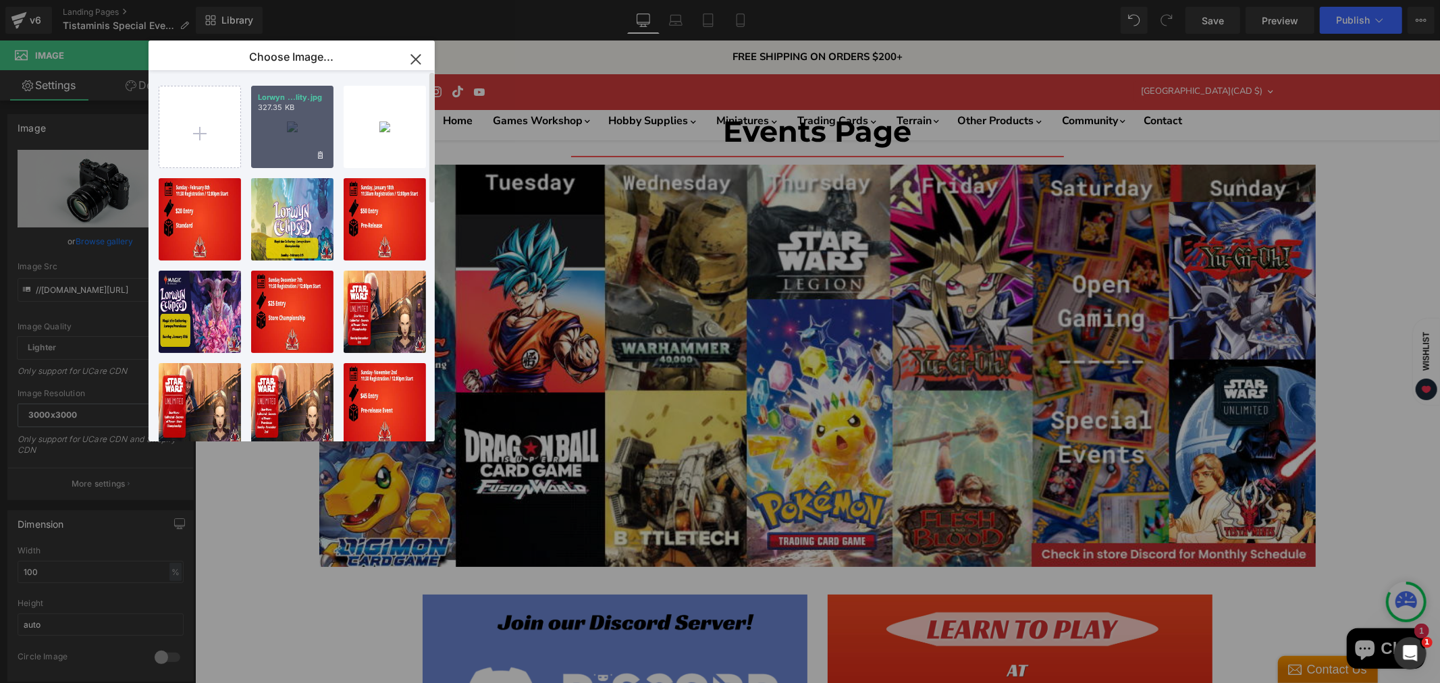
click at [314, 128] on div "Lorwyn ...lity.jpg 327.35 KB" at bounding box center [292, 127] width 82 height 82
type input "[URL][DOMAIN_NAME]"
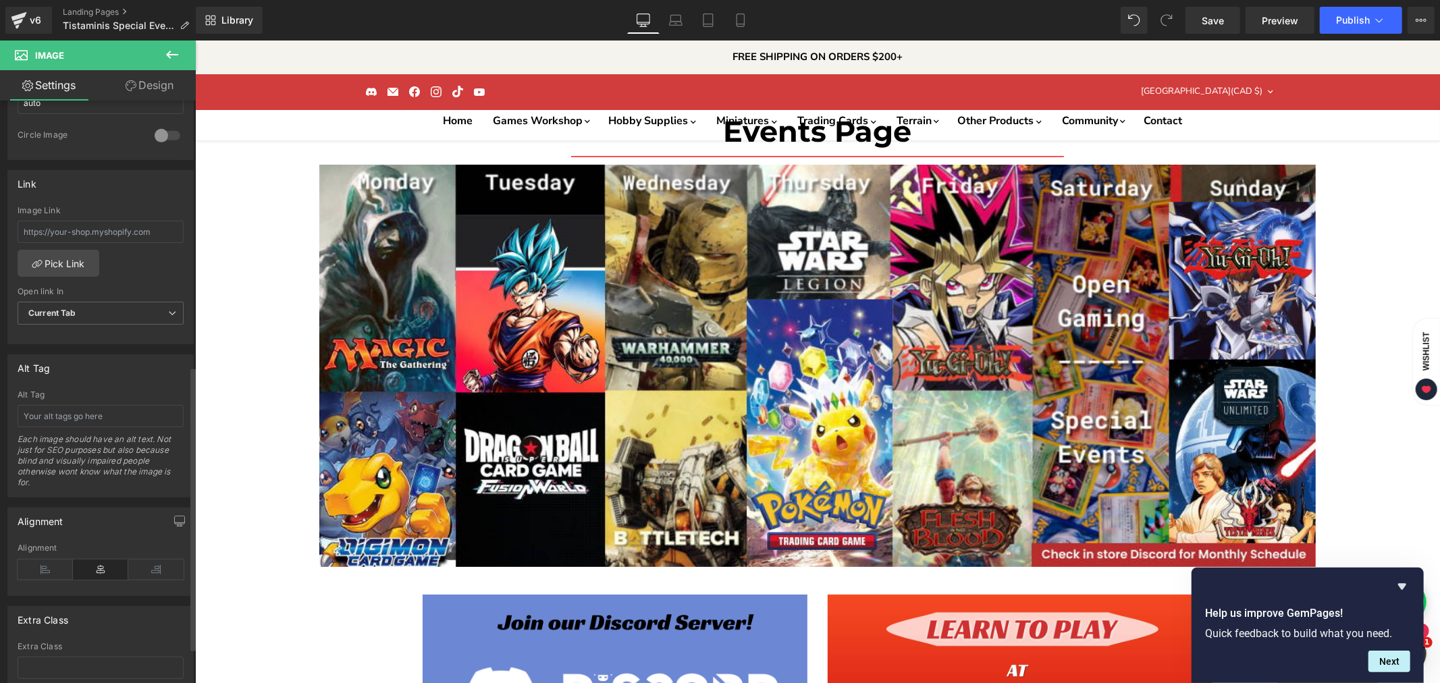
scroll to position [450, 0]
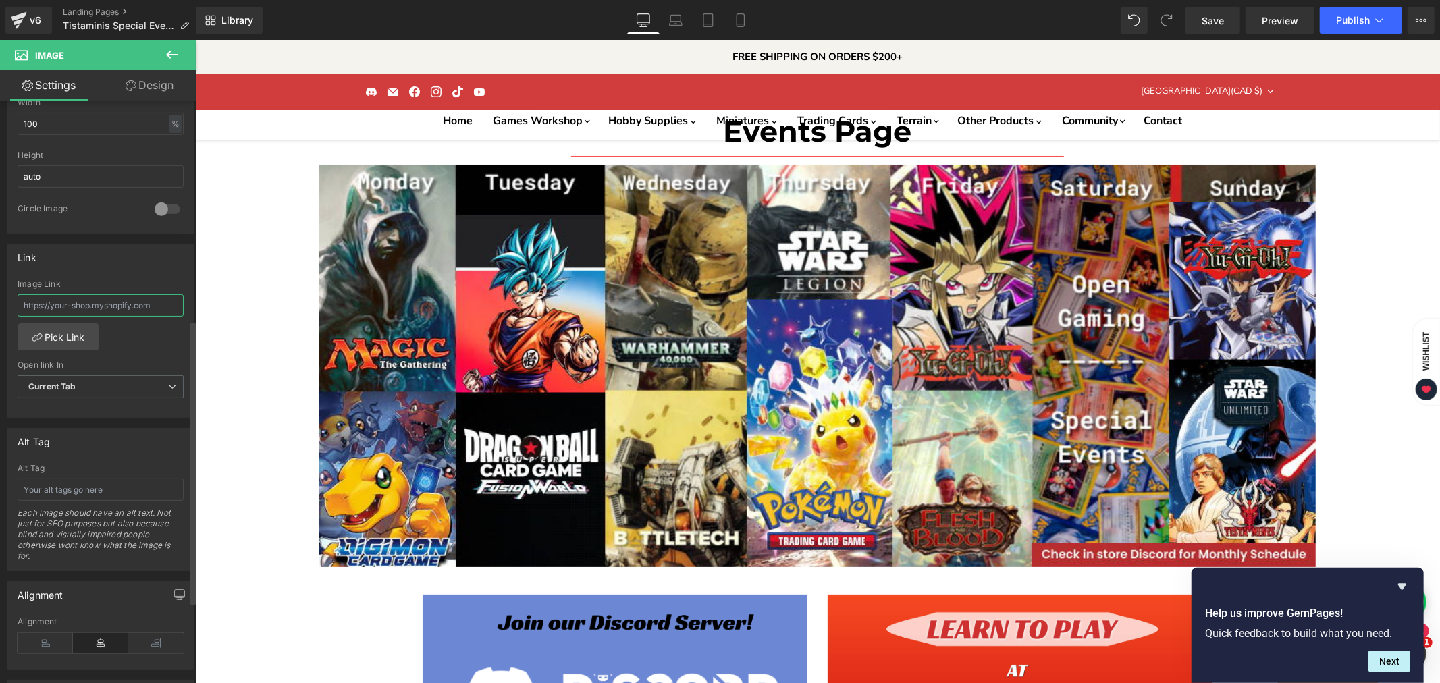
click at [100, 298] on input "text" at bounding box center [101, 305] width 166 height 22
paste input "[URL][DOMAIN_NAME][DATE]"
type input "[URL][DOMAIN_NAME][DATE]"
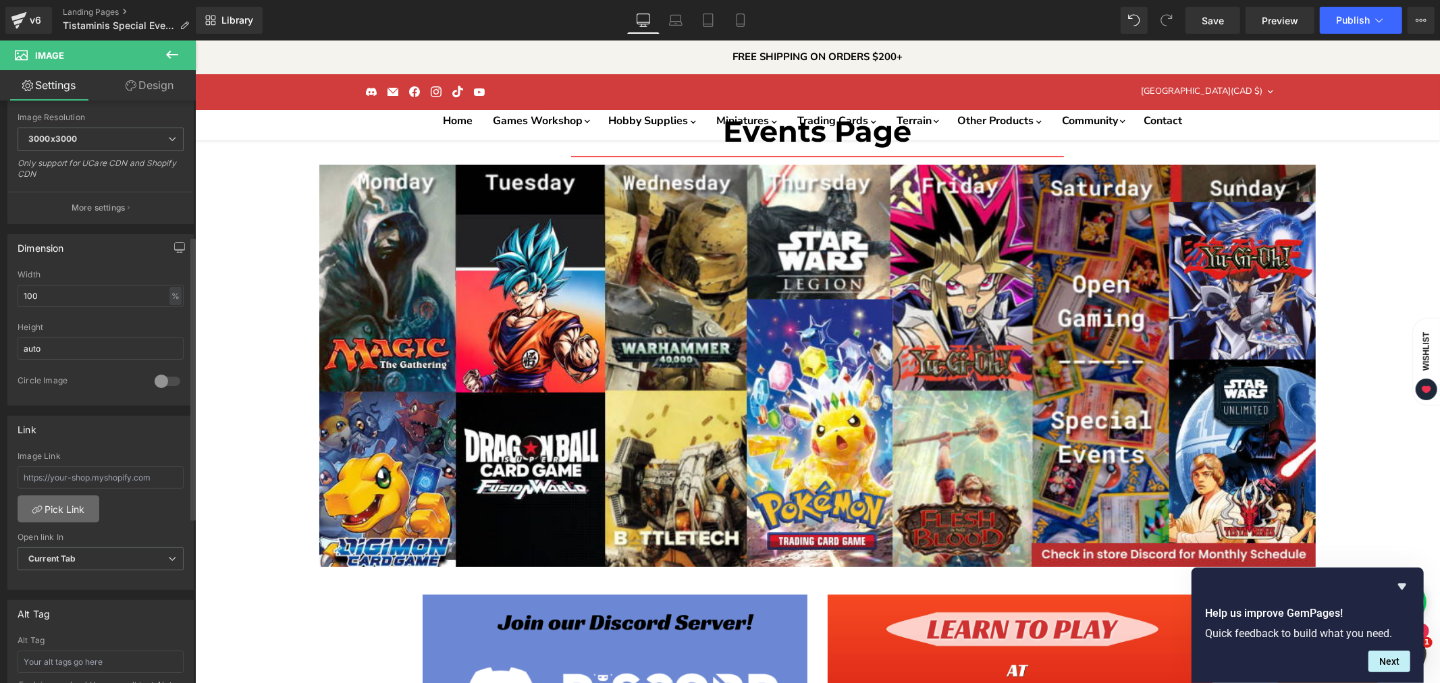
scroll to position [300, 0]
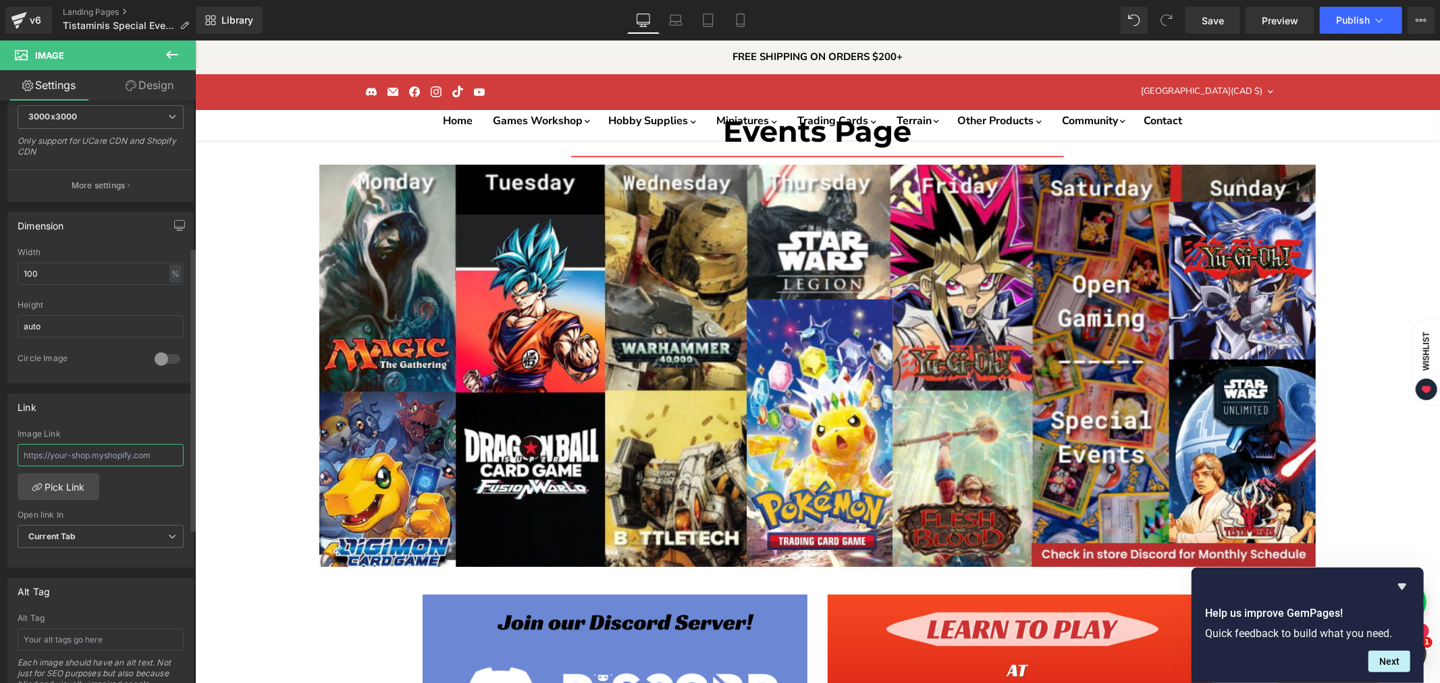
click at [85, 460] on input "text" at bounding box center [101, 455] width 166 height 22
paste input "[URL][DOMAIN_NAME][DATE]"
type input "[URL][DOMAIN_NAME][DATE]"
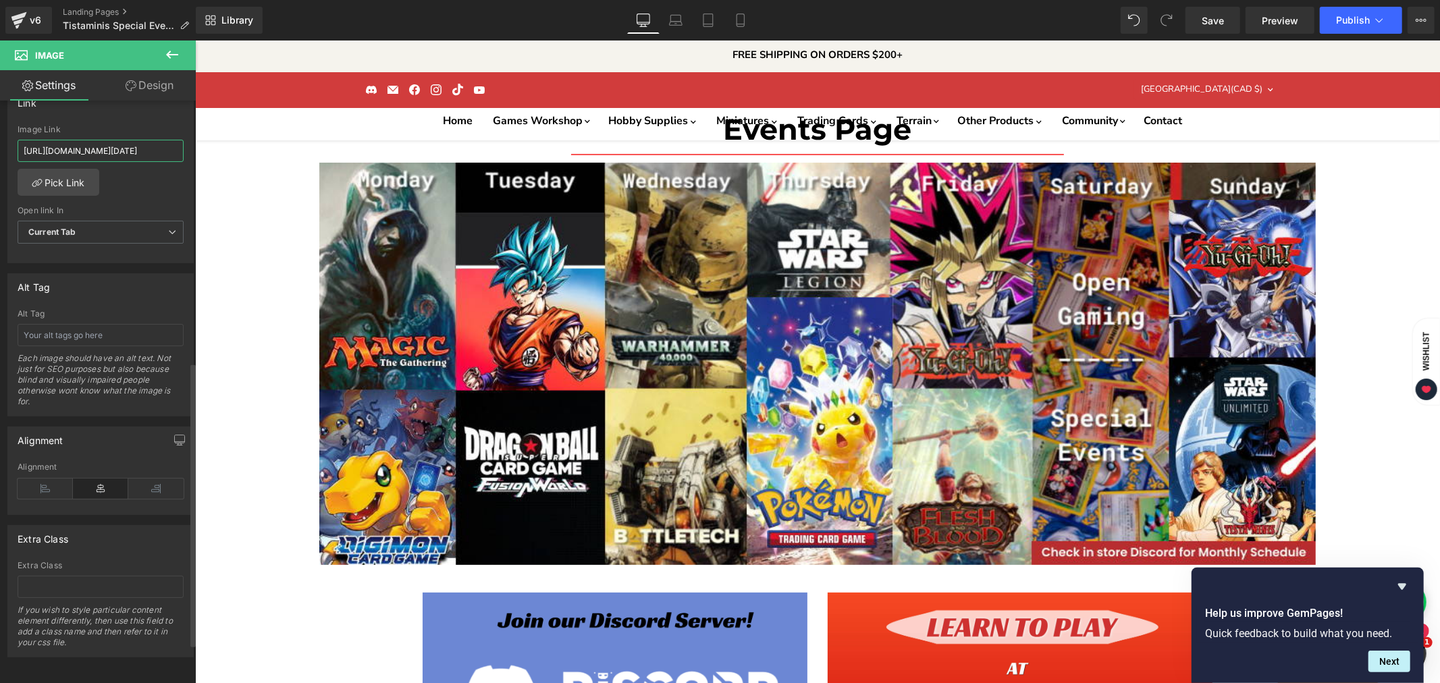
scroll to position [617, 0]
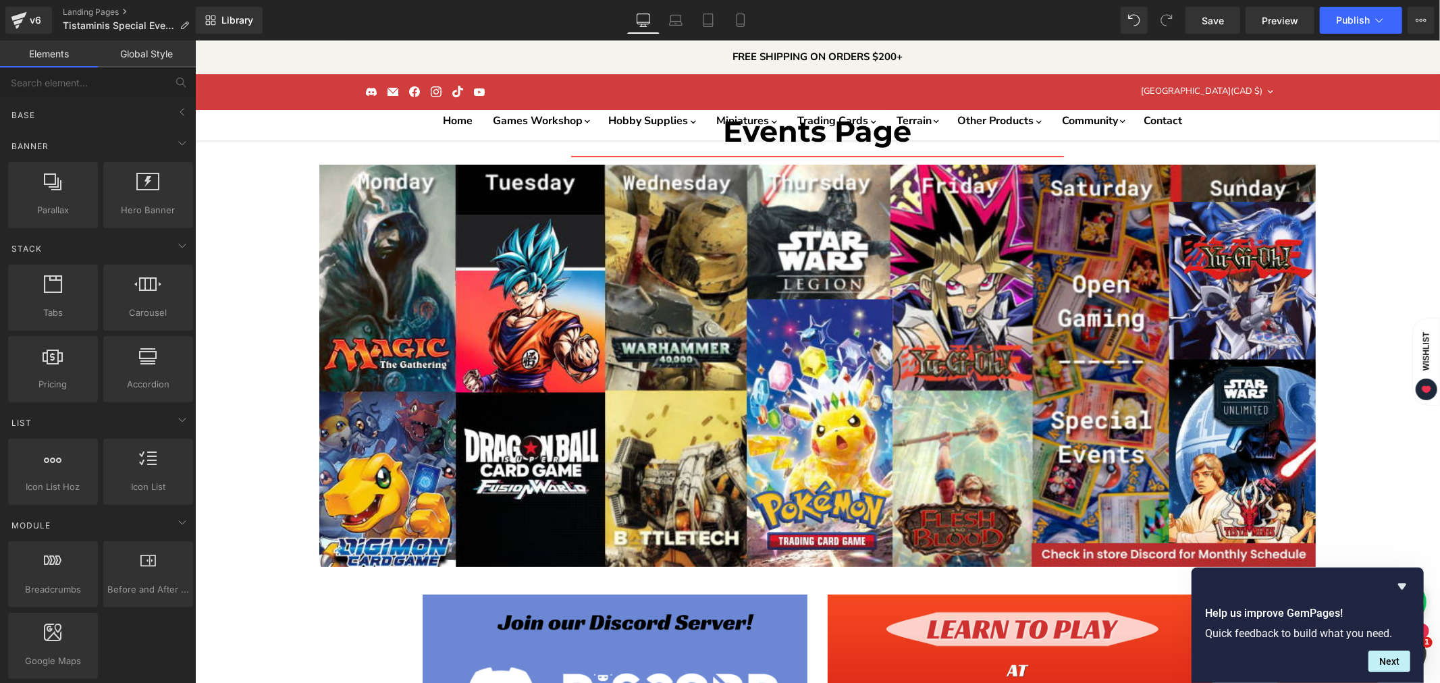
scroll to position [2925, 0]
click at [1220, 28] on link "Save" at bounding box center [1212, 20] width 55 height 27
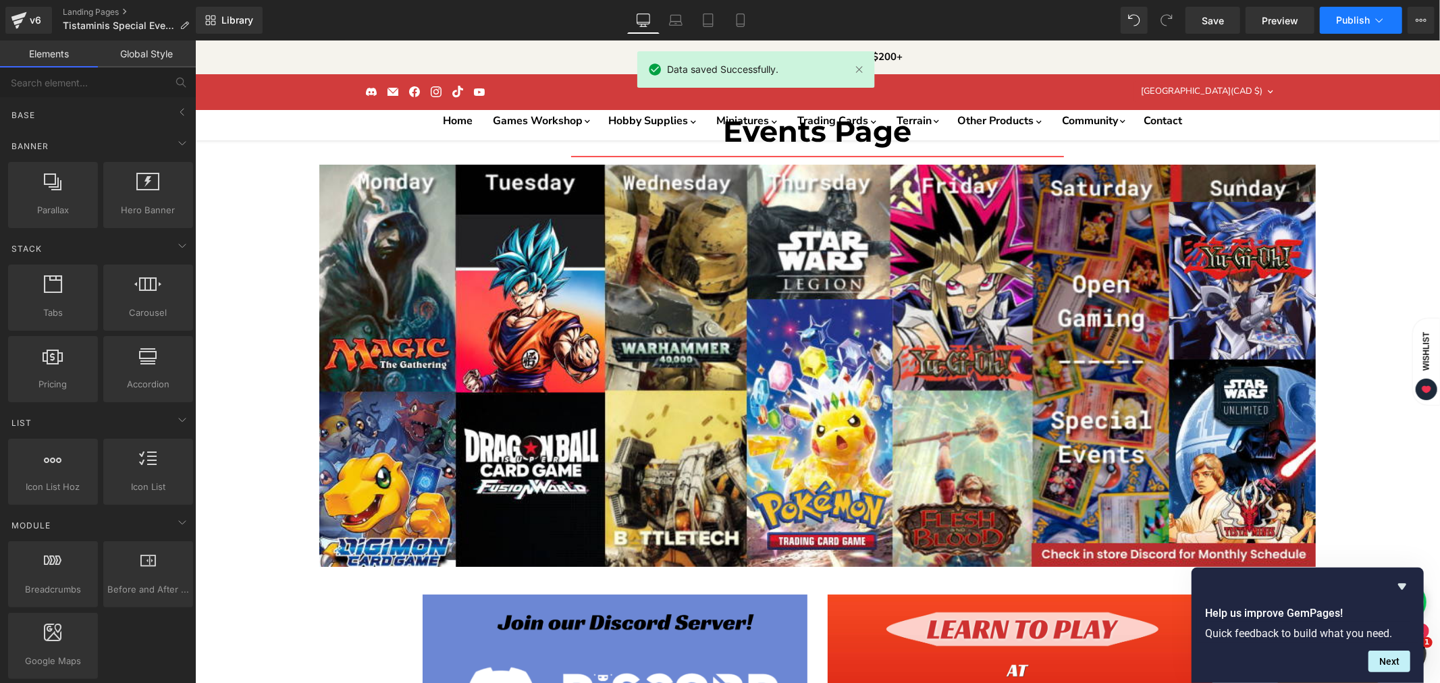
click at [1338, 16] on span "Publish" at bounding box center [1353, 20] width 34 height 11
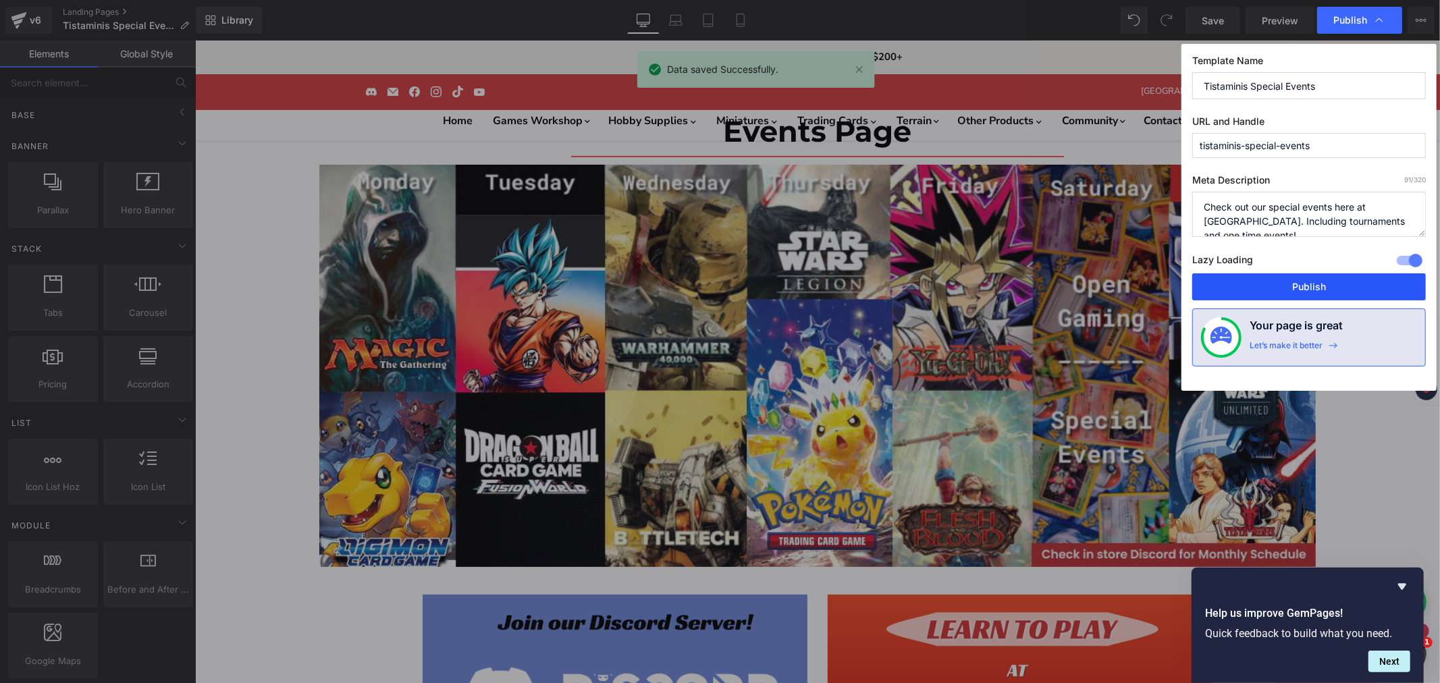
click at [1316, 284] on button "Publish" at bounding box center [1309, 286] width 234 height 27
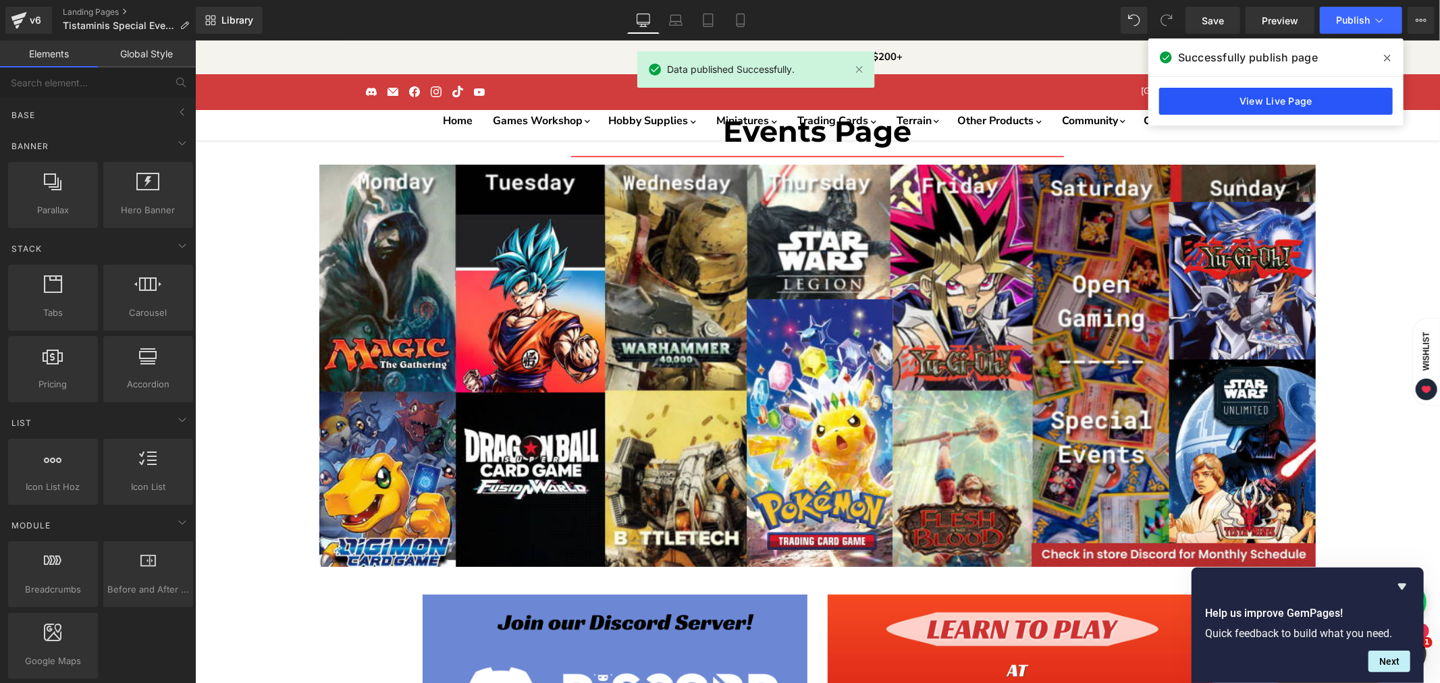
click at [1232, 106] on link "View Live Page" at bounding box center [1276, 101] width 234 height 27
